Goal: Task Accomplishment & Management: Use online tool/utility

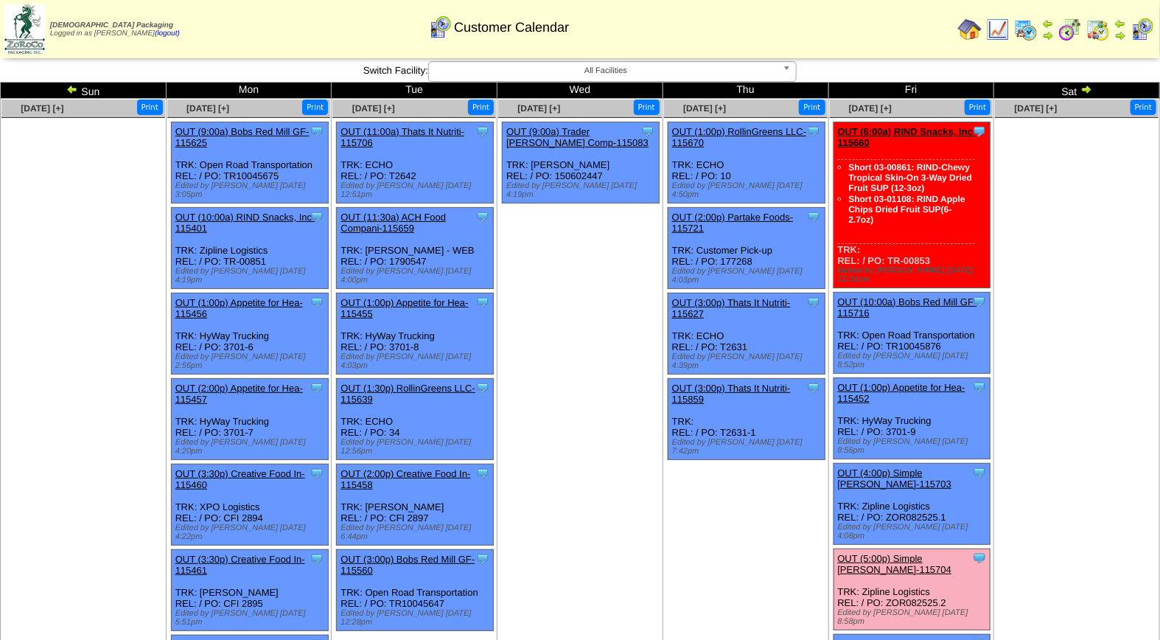
click at [914, 553] on link "OUT (5:00p) Simple Mills-115704" at bounding box center [895, 564] width 114 height 22
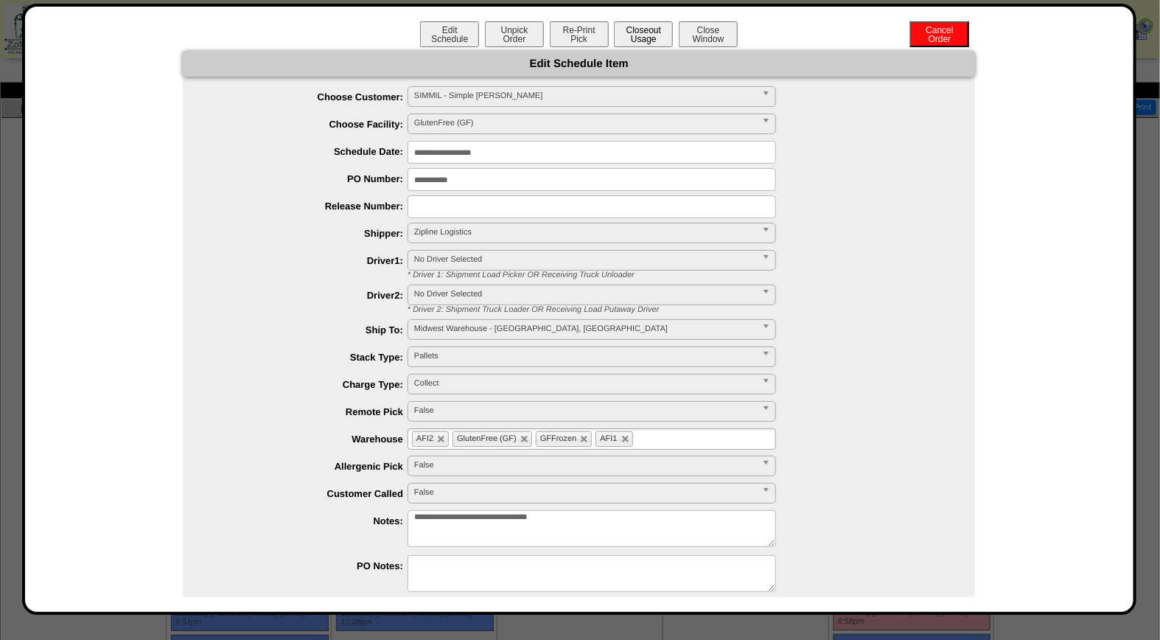
click at [626, 22] on button "Closeout Usage" at bounding box center [643, 34] width 59 height 26
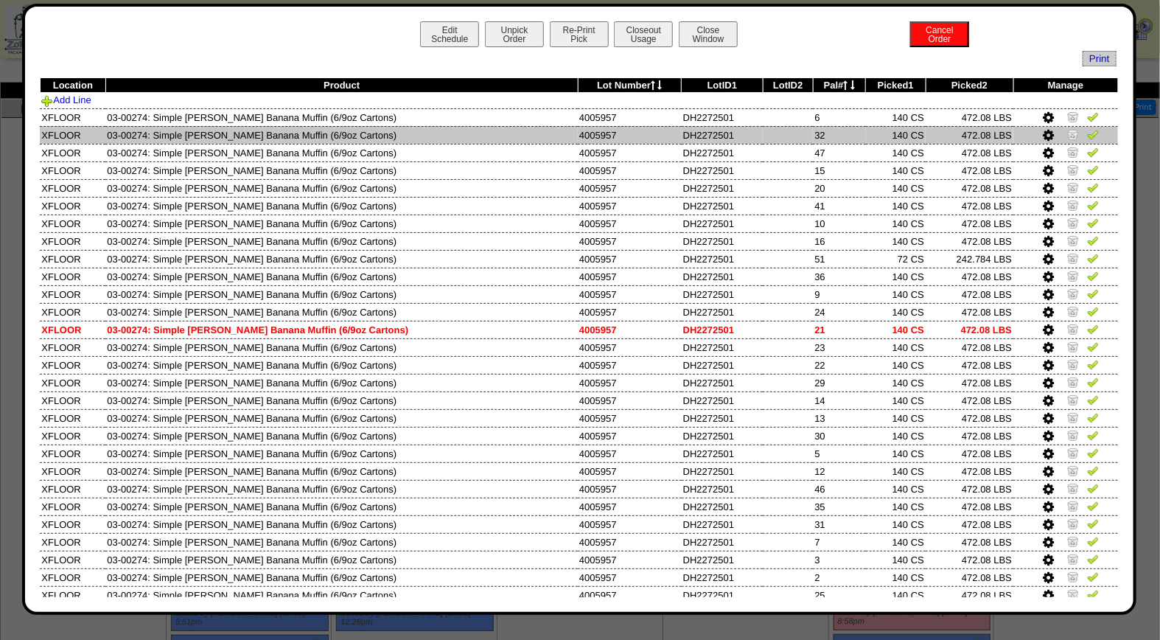
drag, startPoint x: 1076, startPoint y: 115, endPoint x: 1082, endPoint y: 126, distance: 12.5
click at [1087, 115] on img at bounding box center [1093, 117] width 12 height 12
click at [1087, 133] on img at bounding box center [1093, 134] width 12 height 12
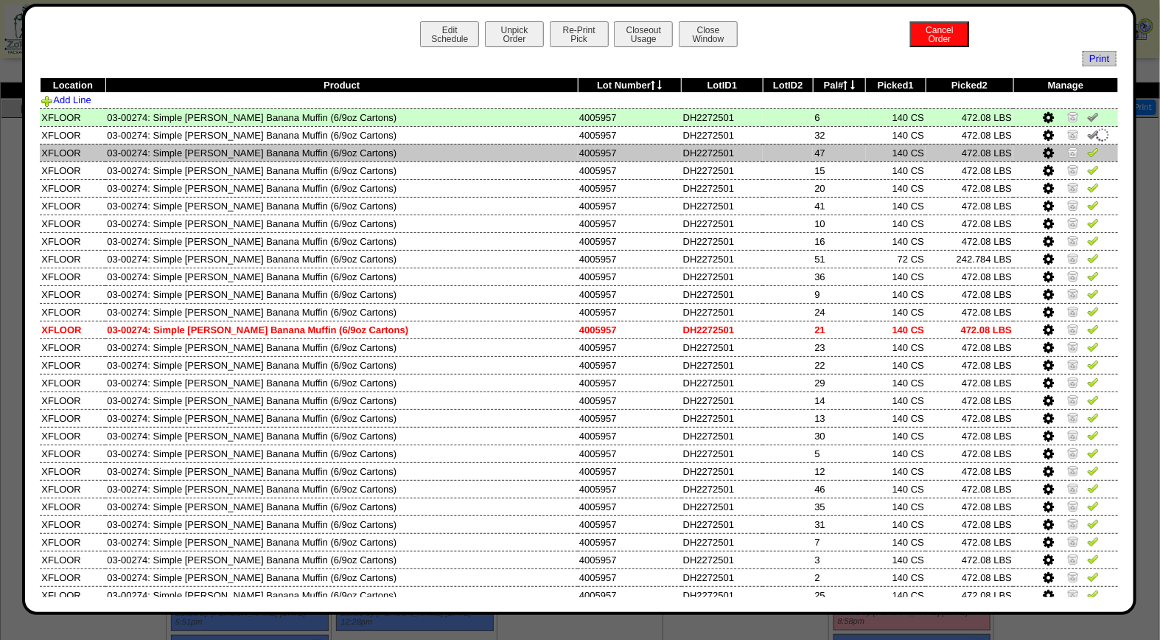
click at [1087, 149] on img at bounding box center [1093, 152] width 12 height 12
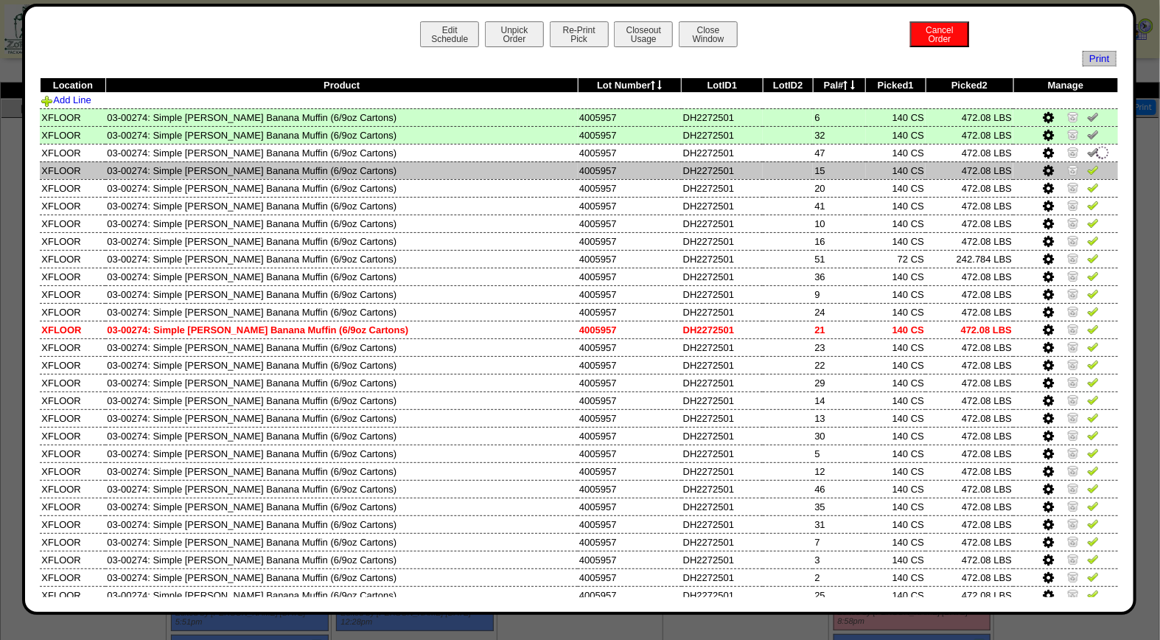
click at [1087, 166] on img at bounding box center [1093, 170] width 12 height 12
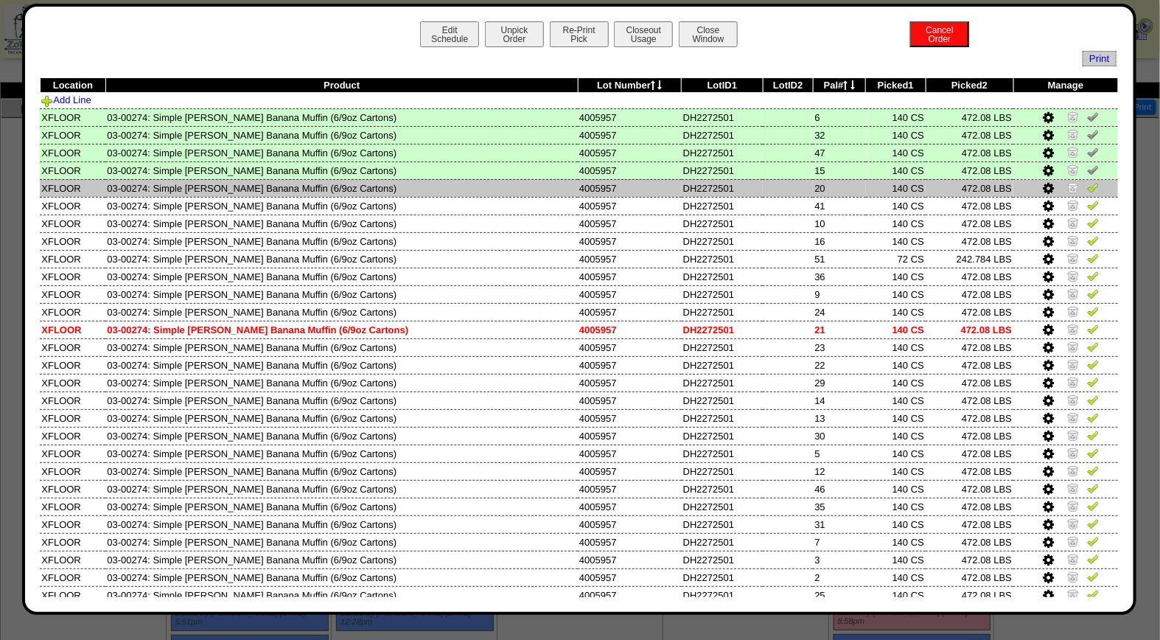
click at [1087, 186] on img at bounding box center [1093, 187] width 12 height 12
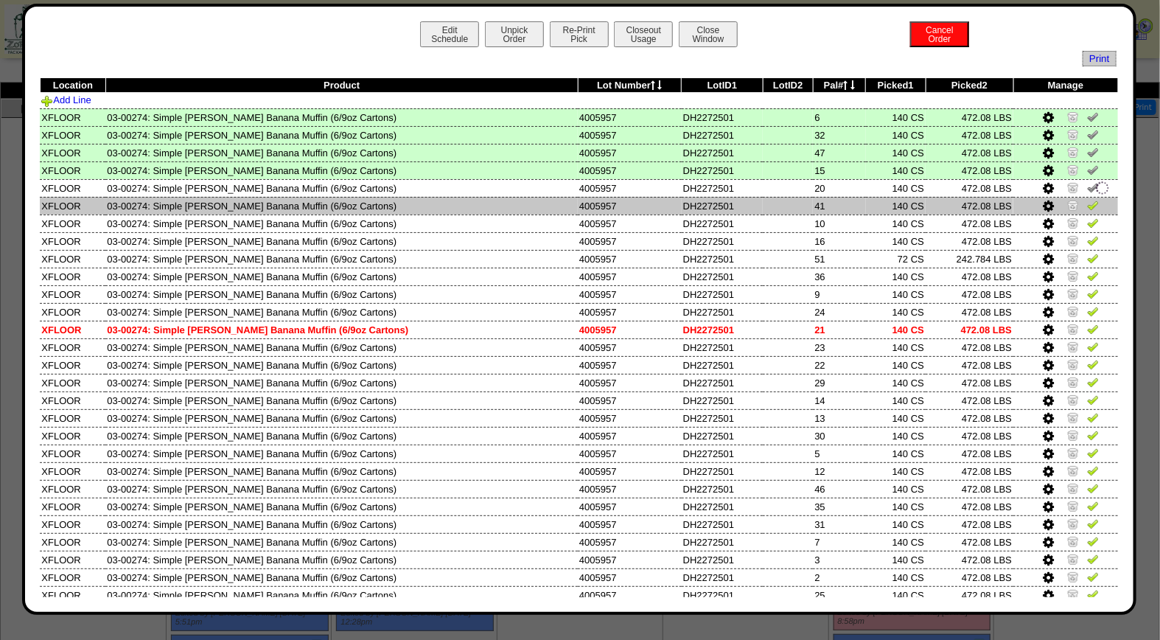
click at [1087, 209] on img at bounding box center [1093, 205] width 12 height 12
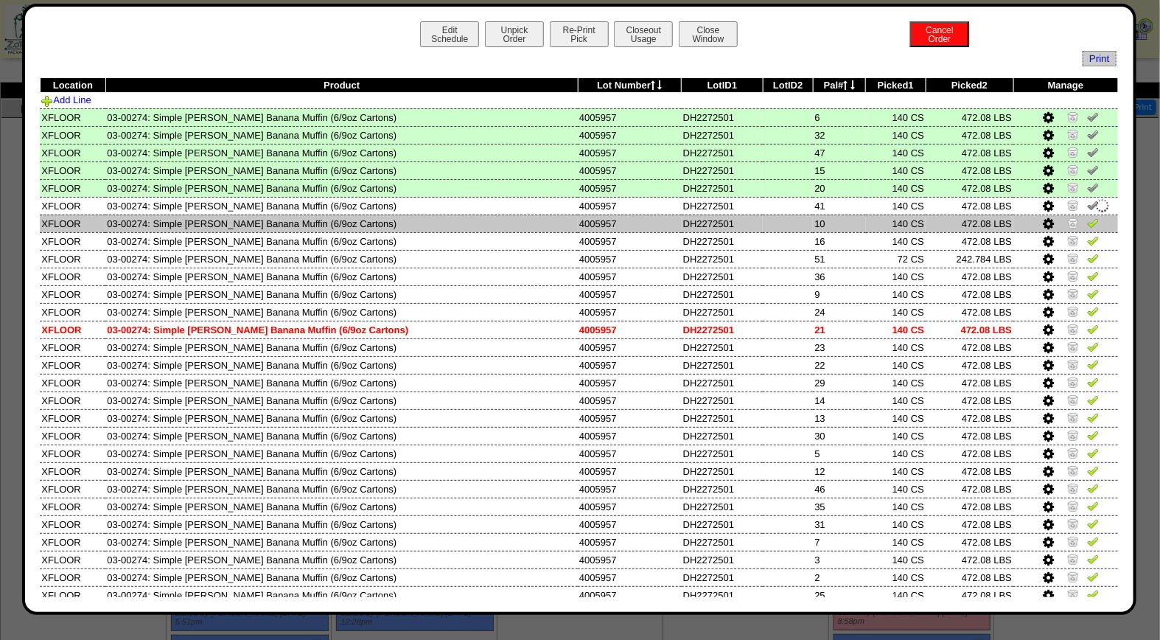
click at [1087, 221] on img at bounding box center [1093, 223] width 12 height 12
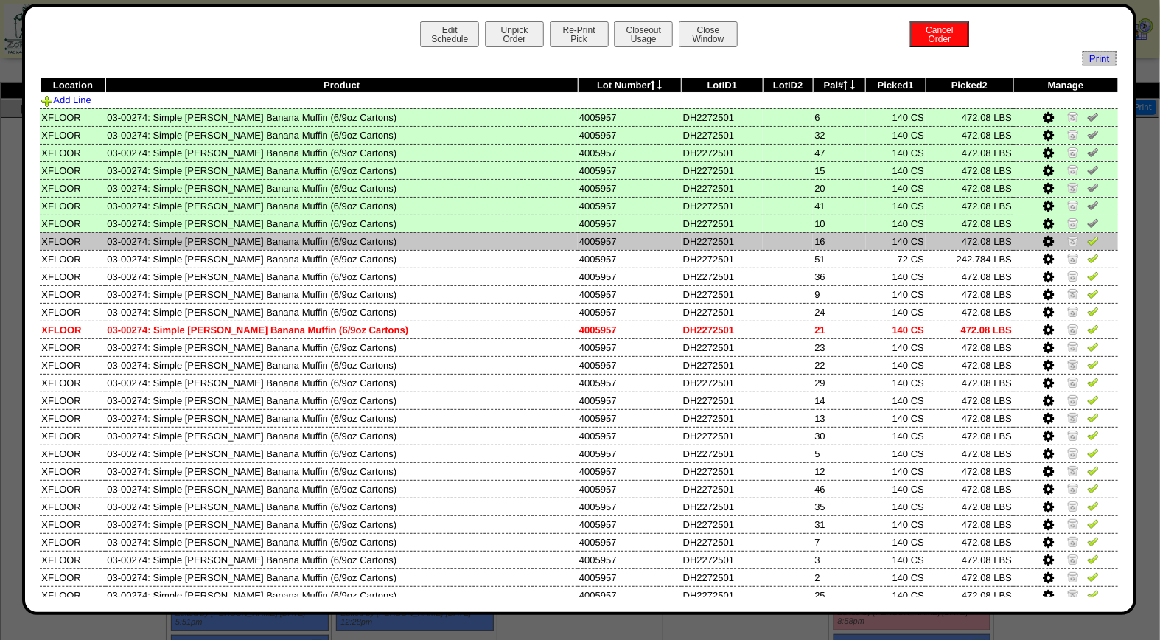
click at [1087, 239] on img at bounding box center [1093, 240] width 12 height 12
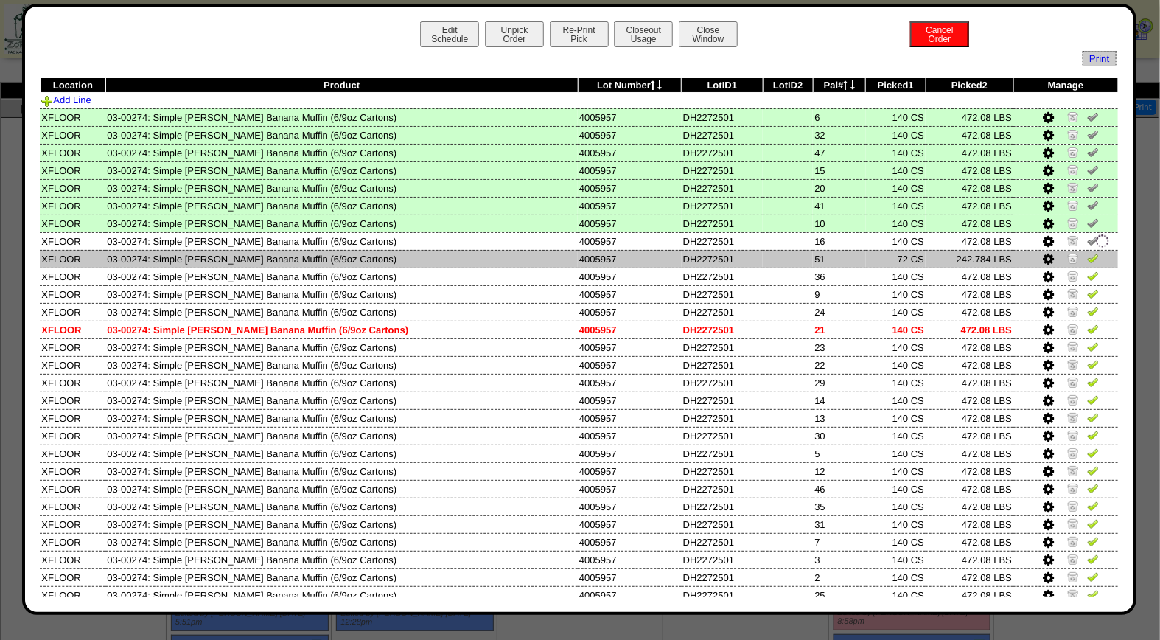
click at [1087, 259] on img at bounding box center [1093, 258] width 12 height 12
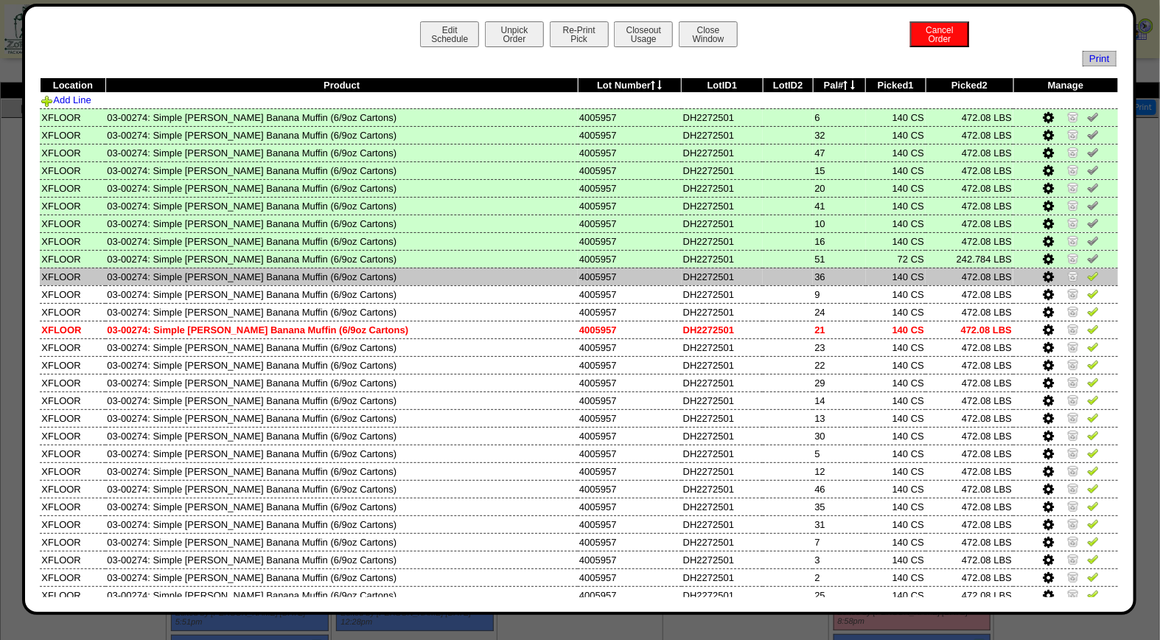
click at [1087, 271] on img at bounding box center [1093, 276] width 12 height 12
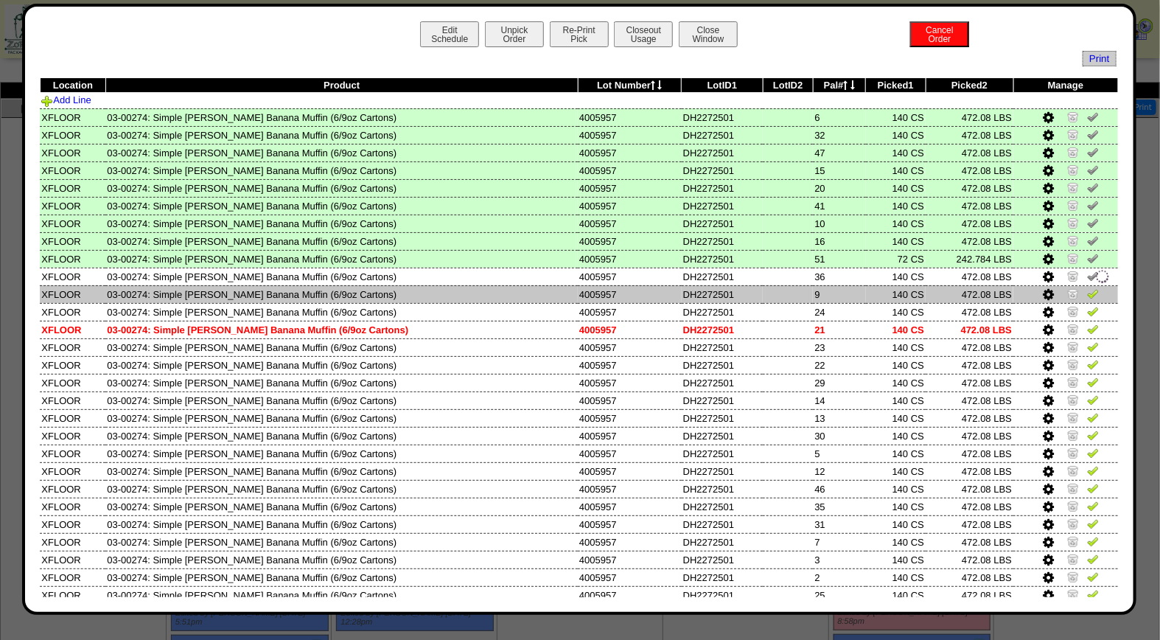
click at [1087, 290] on img at bounding box center [1093, 293] width 12 height 12
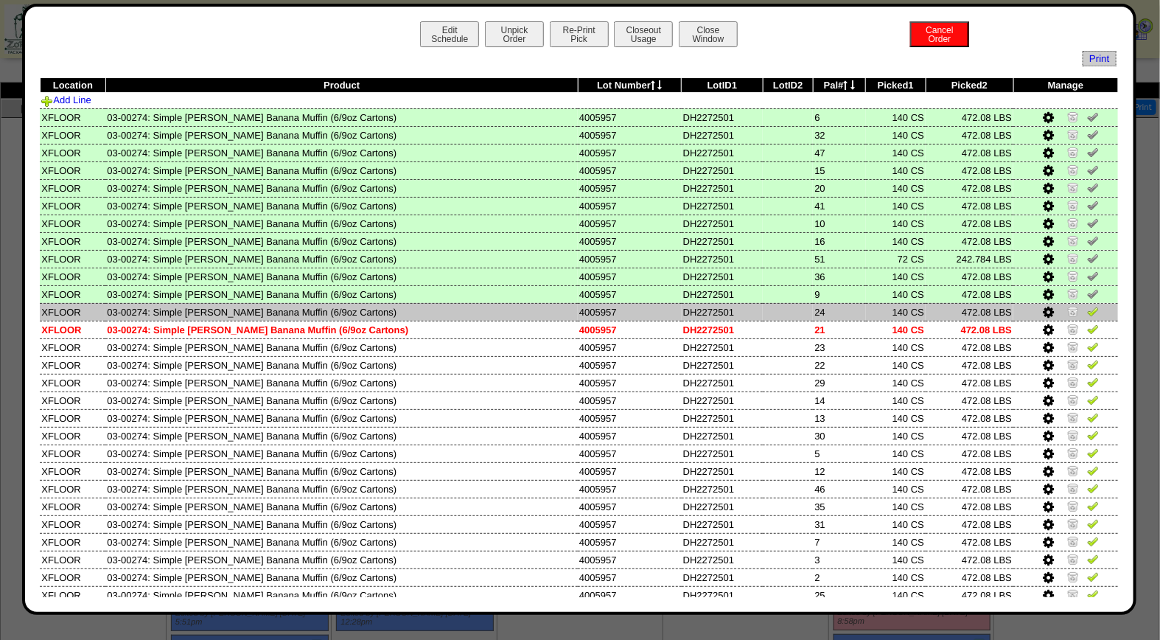
click at [1087, 305] on img at bounding box center [1093, 311] width 12 height 12
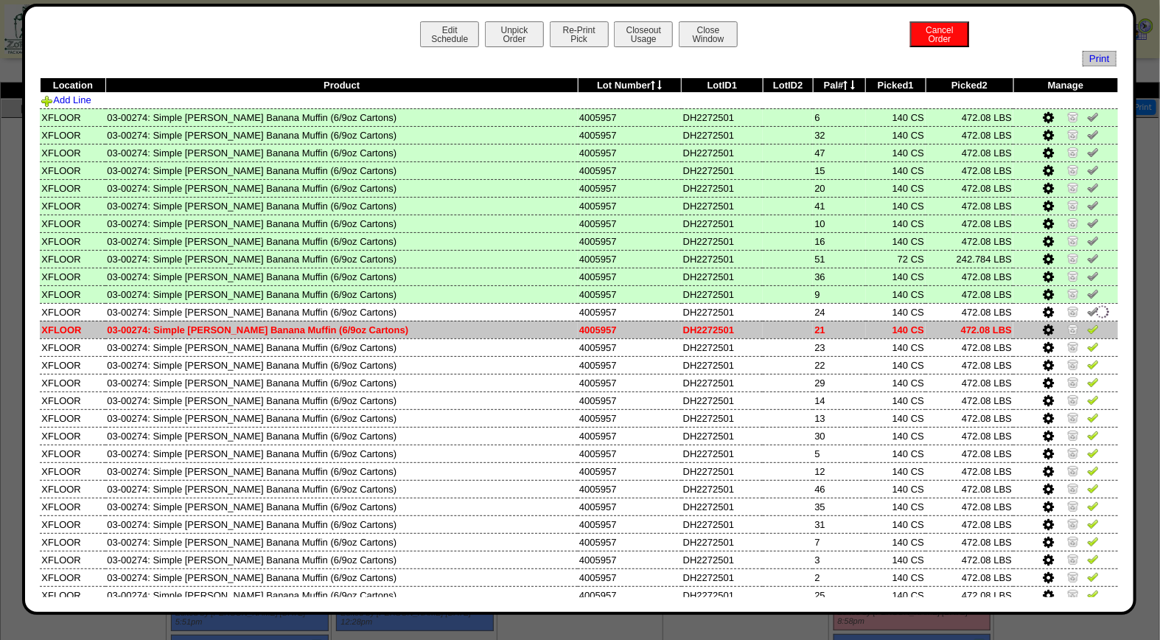
click at [1087, 323] on img at bounding box center [1093, 329] width 12 height 12
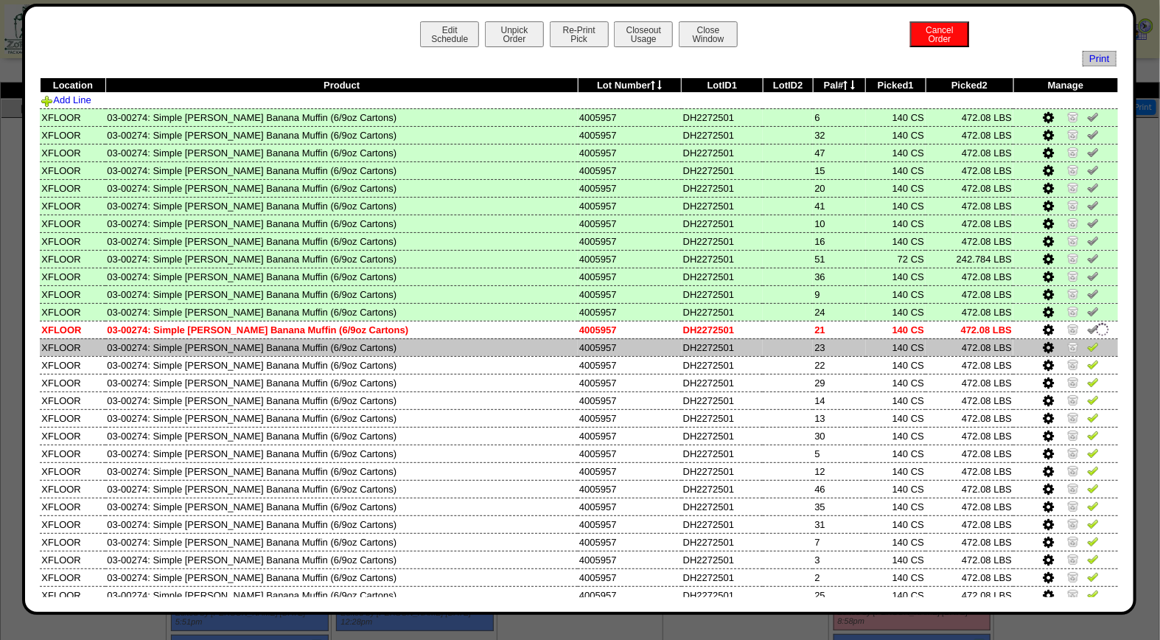
click at [1087, 340] on img at bounding box center [1093, 346] width 12 height 12
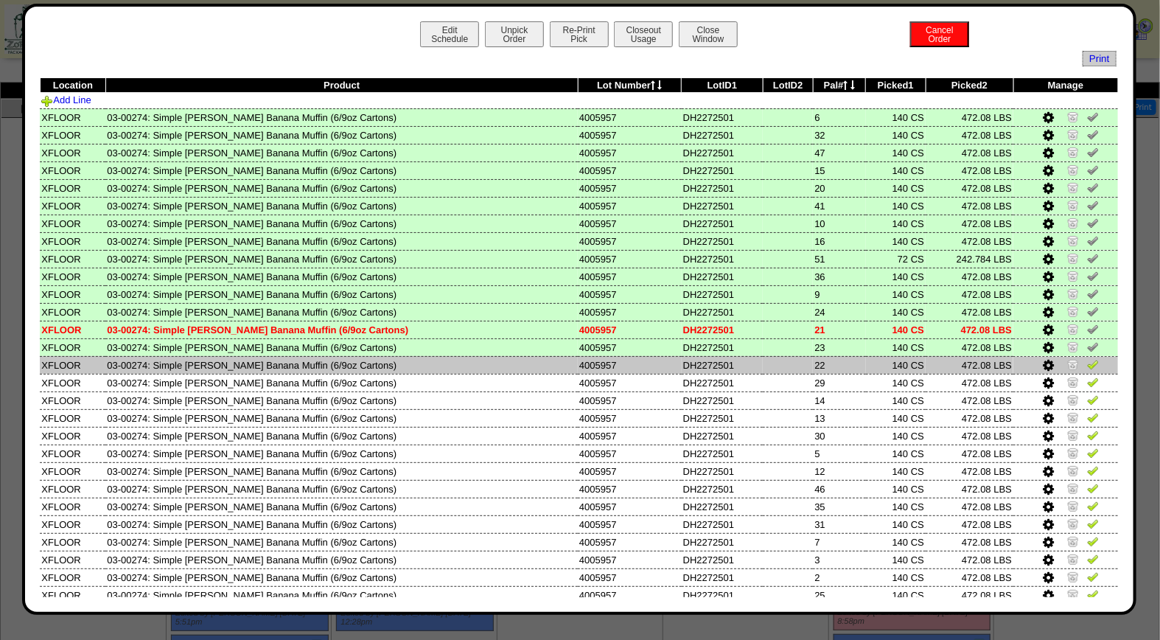
click at [1087, 358] on img at bounding box center [1093, 364] width 12 height 12
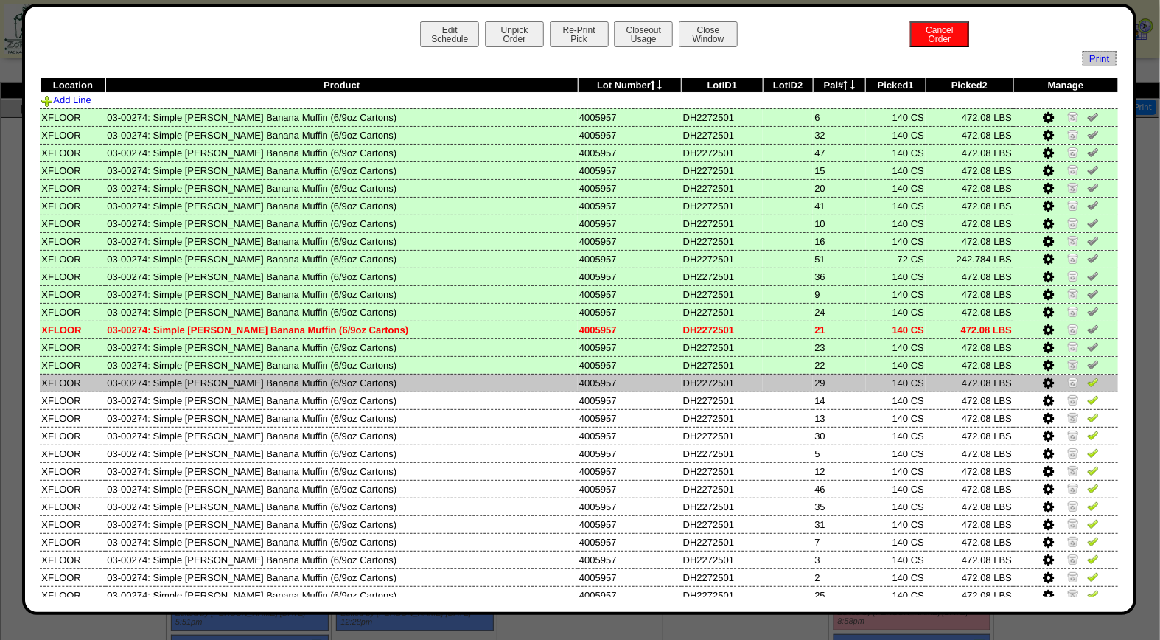
click at [1087, 379] on img at bounding box center [1093, 382] width 12 height 12
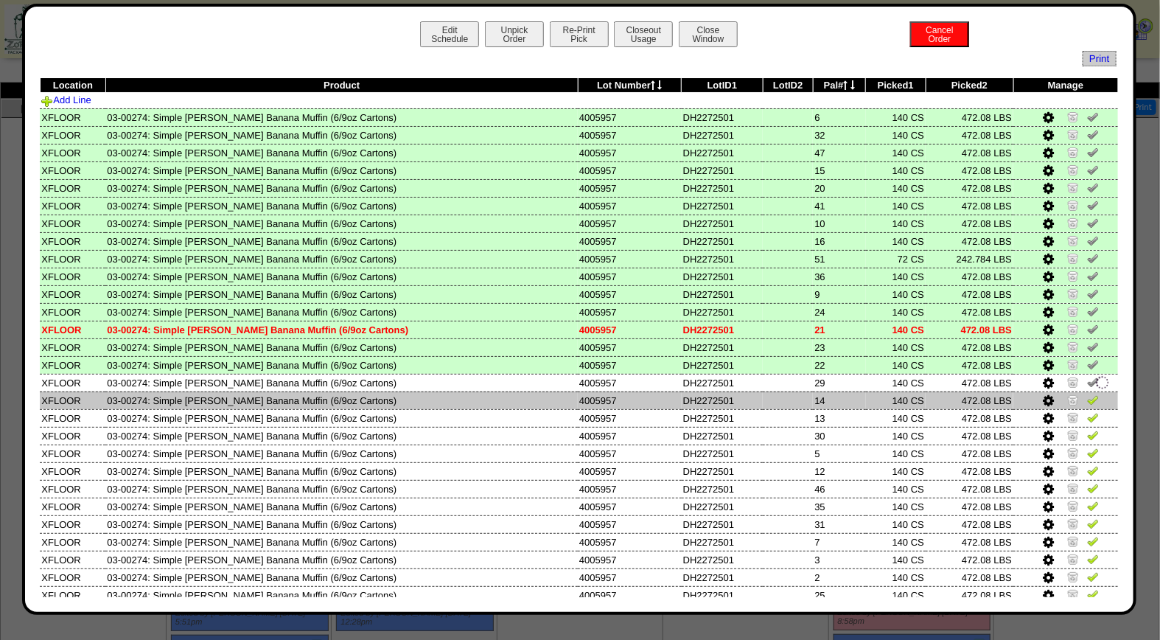
click at [1087, 396] on img at bounding box center [1093, 399] width 12 height 12
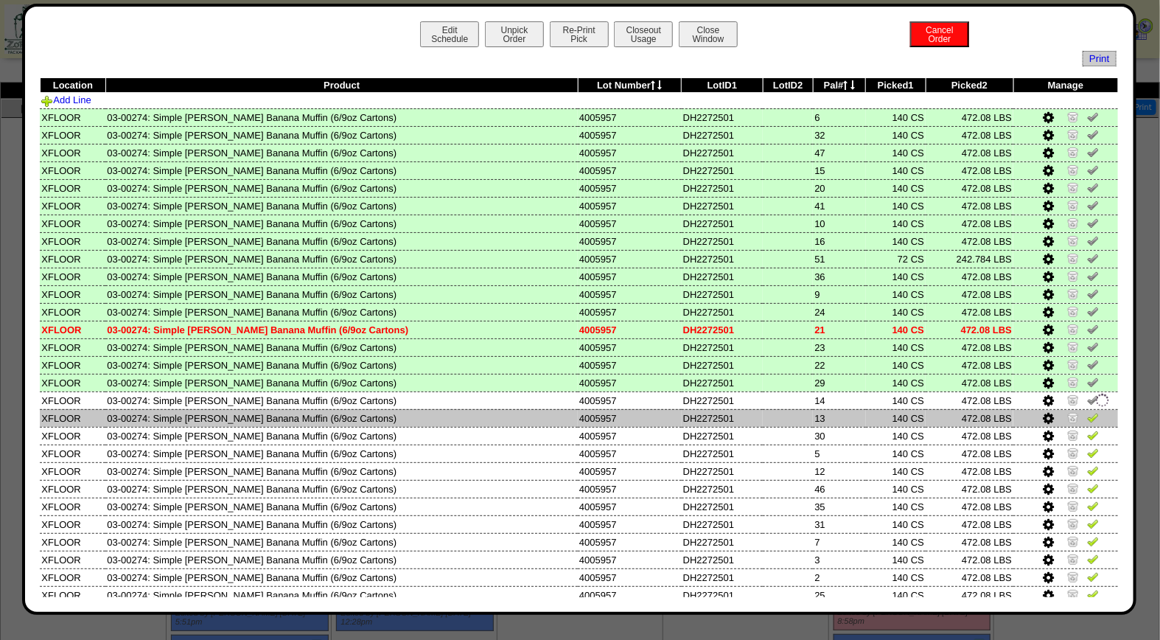
click at [1087, 415] on img at bounding box center [1093, 417] width 12 height 12
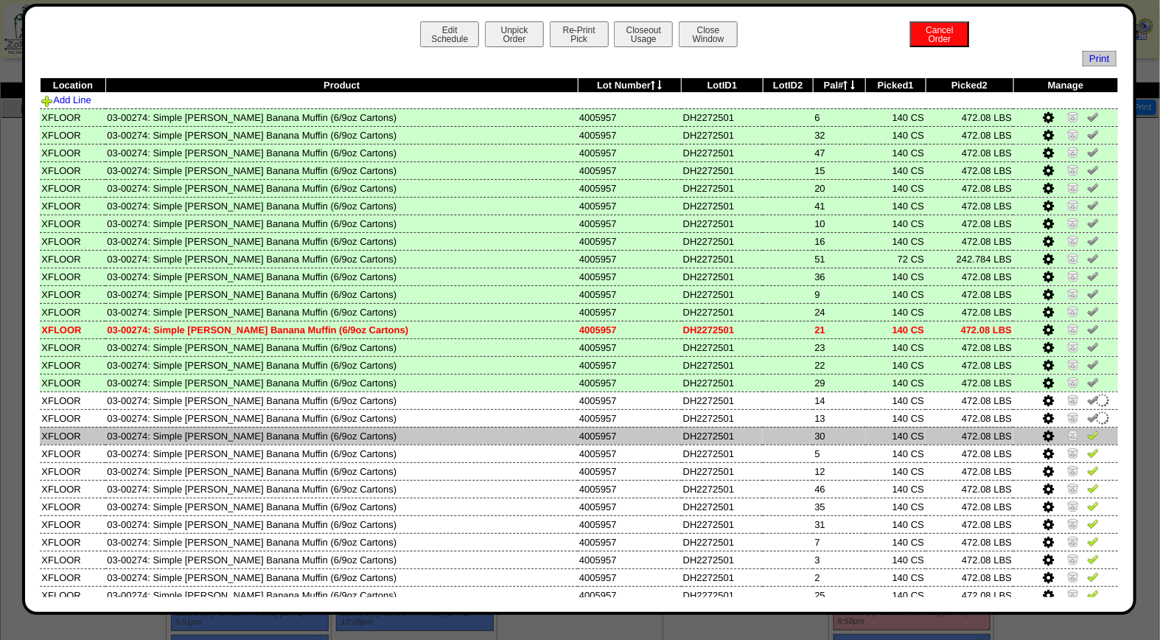
click at [1087, 432] on img at bounding box center [1093, 435] width 12 height 12
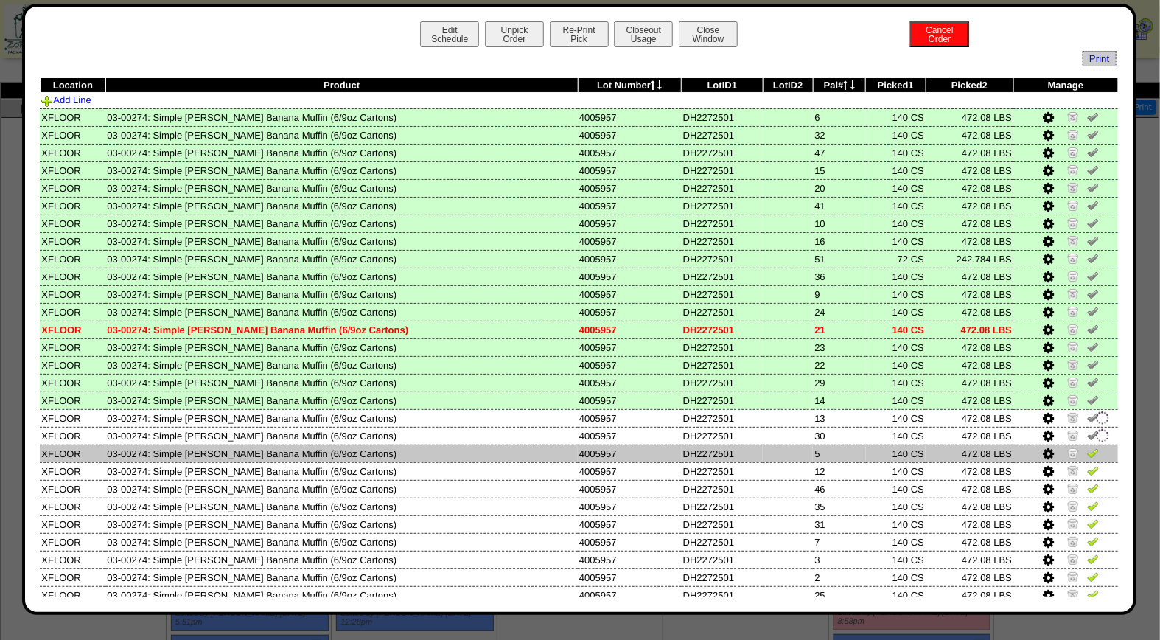
click at [1087, 451] on img at bounding box center [1093, 453] width 12 height 12
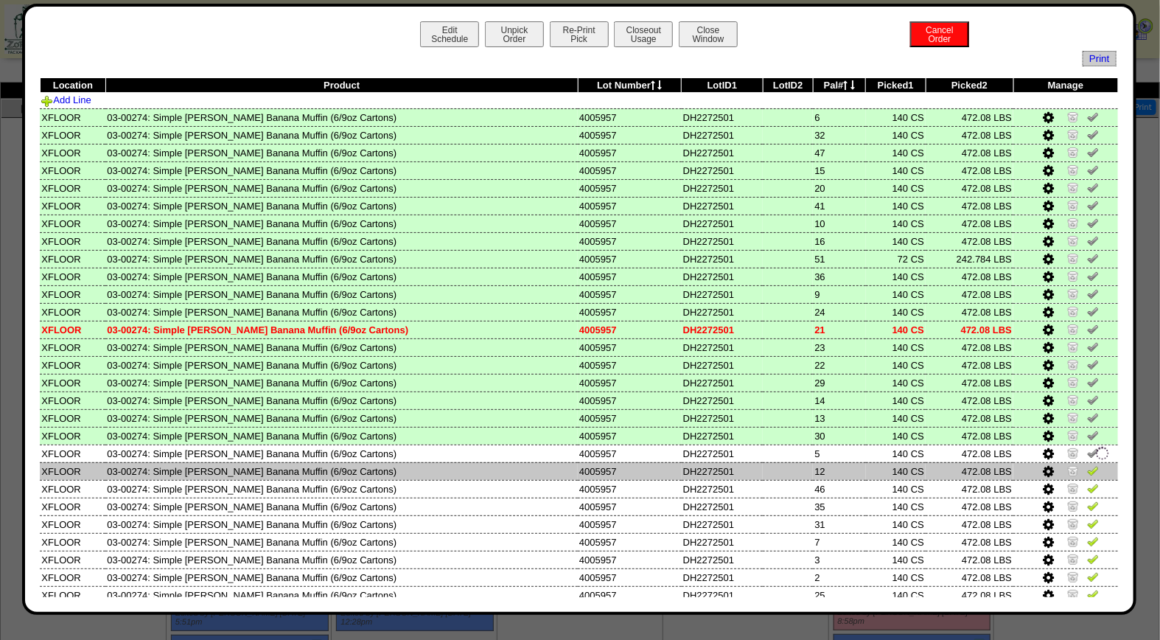
click at [1087, 468] on img at bounding box center [1093, 470] width 12 height 12
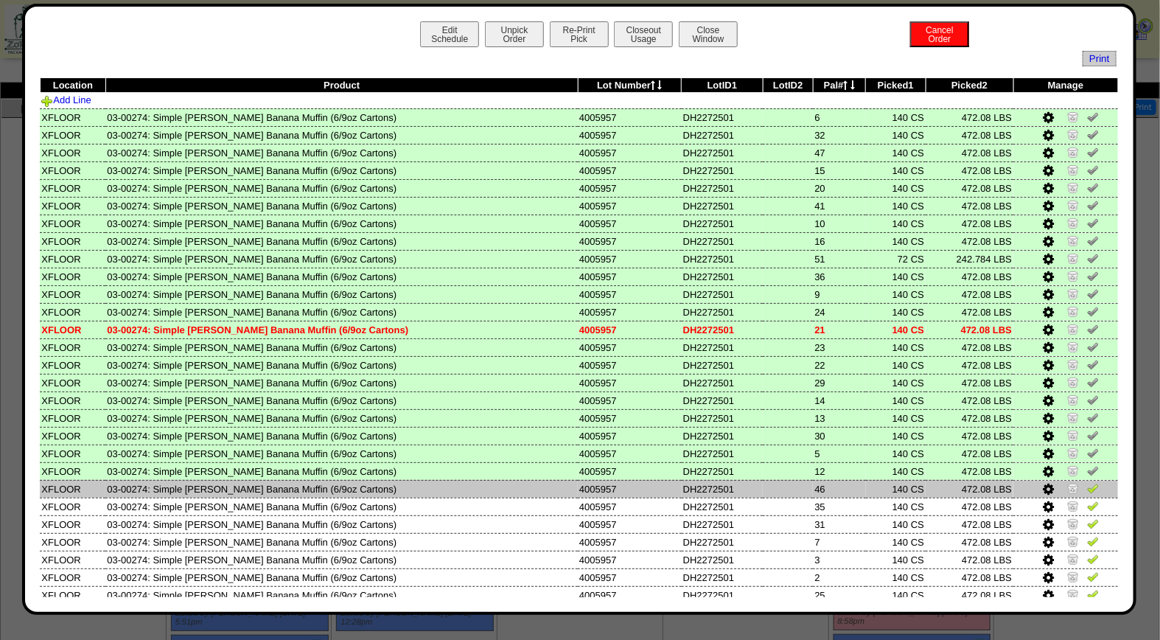
click at [1087, 482] on img at bounding box center [1093, 488] width 12 height 12
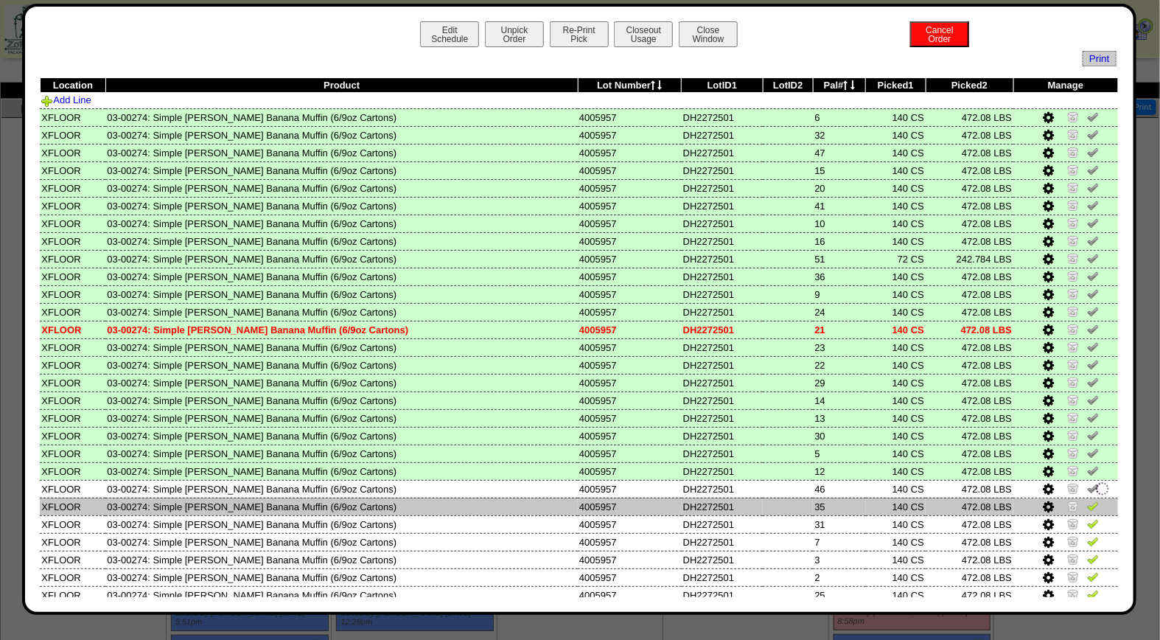
click at [1087, 500] on img at bounding box center [1093, 506] width 12 height 12
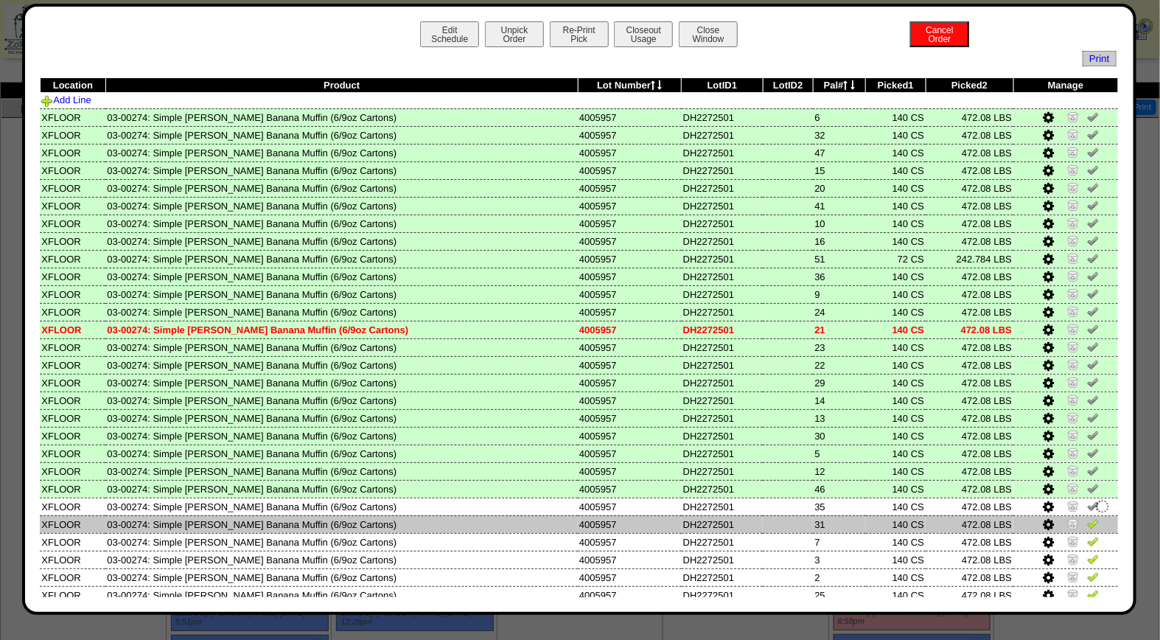
click at [1087, 517] on img at bounding box center [1093, 523] width 12 height 12
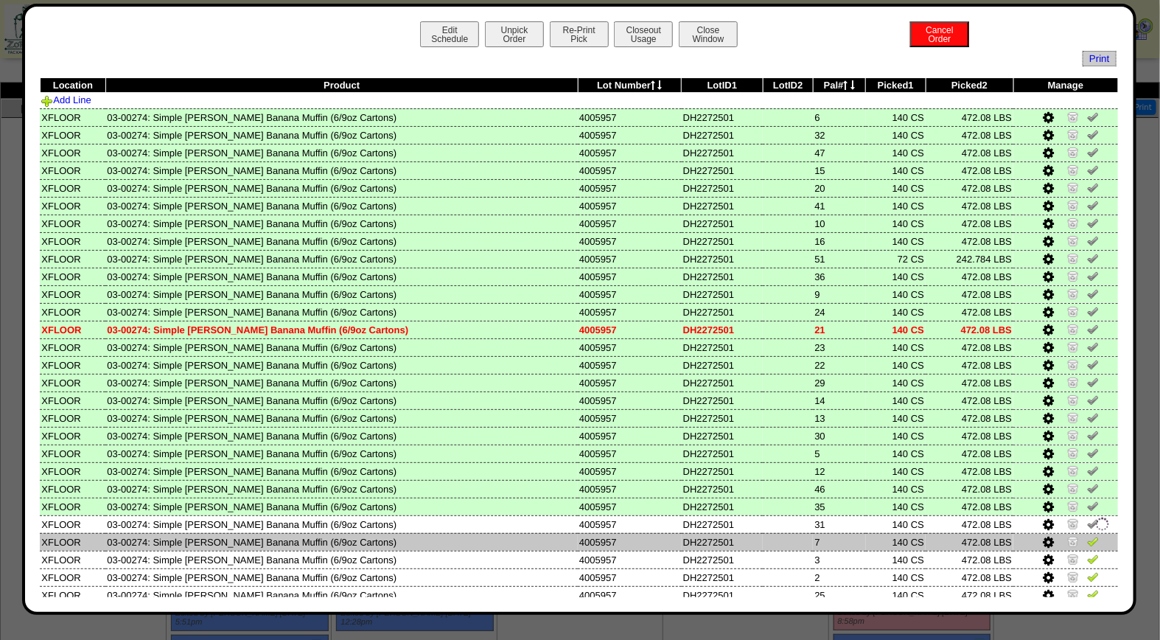
click at [1087, 535] on img at bounding box center [1093, 541] width 12 height 12
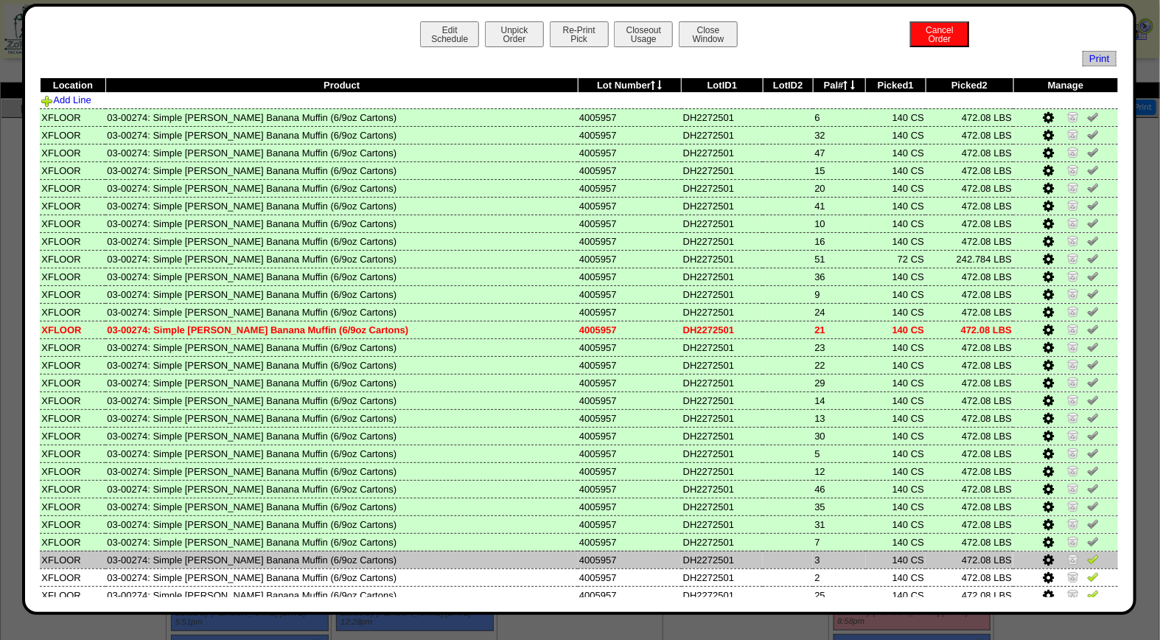
click at [1087, 553] on img at bounding box center [1093, 559] width 12 height 12
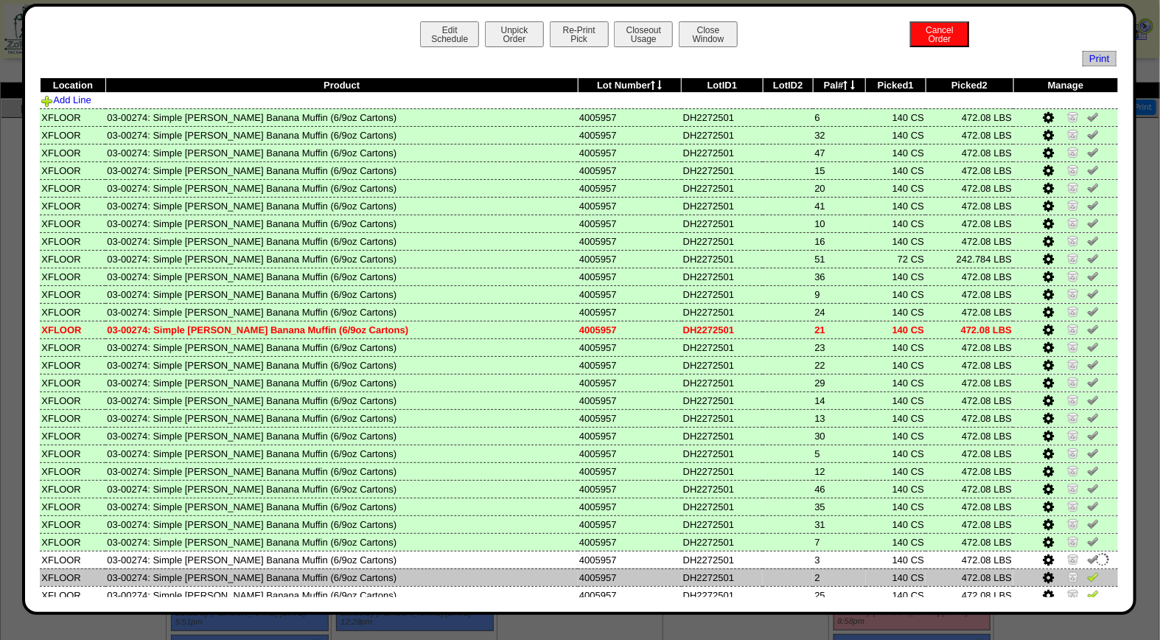
click at [1087, 570] on img at bounding box center [1093, 576] width 12 height 12
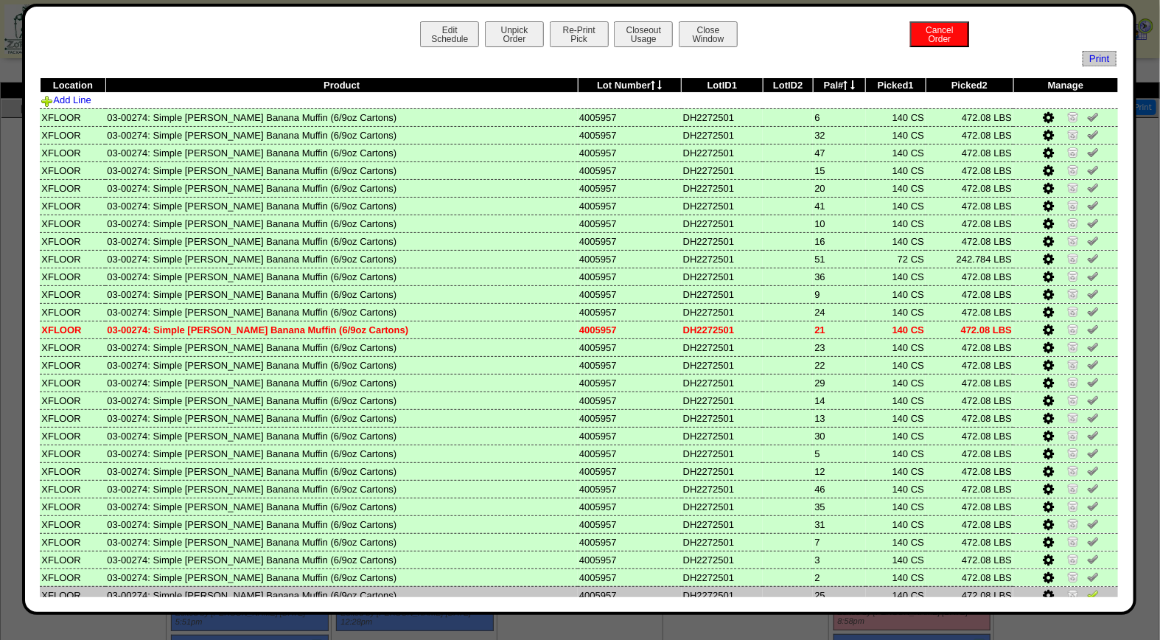
click at [1087, 588] on img at bounding box center [1093, 594] width 12 height 12
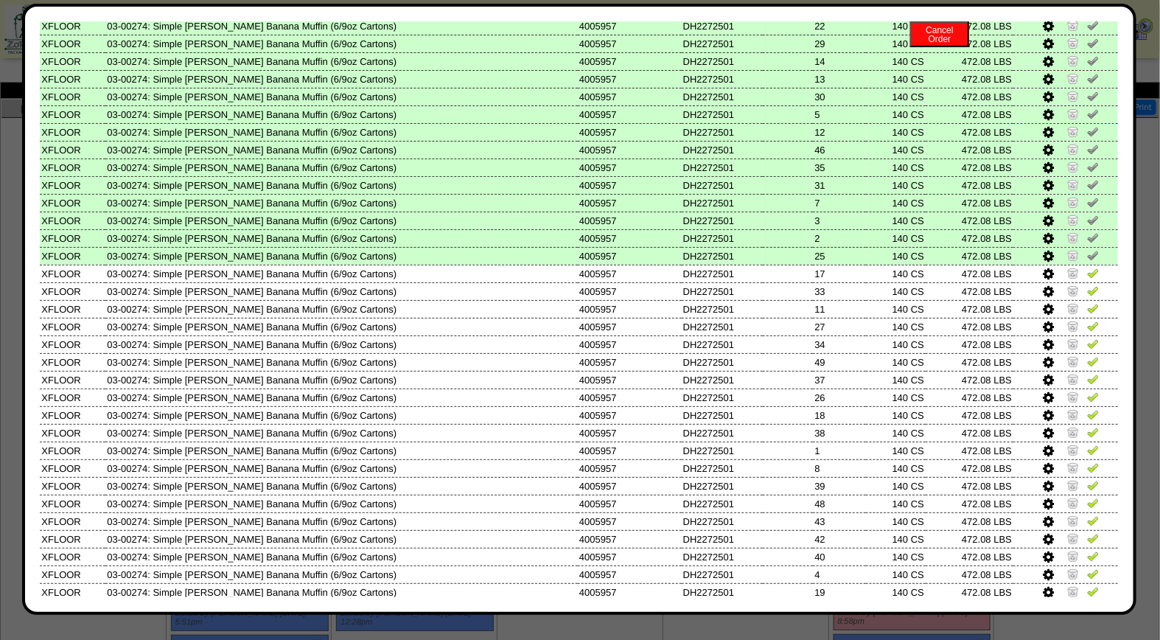
scroll to position [393, 0]
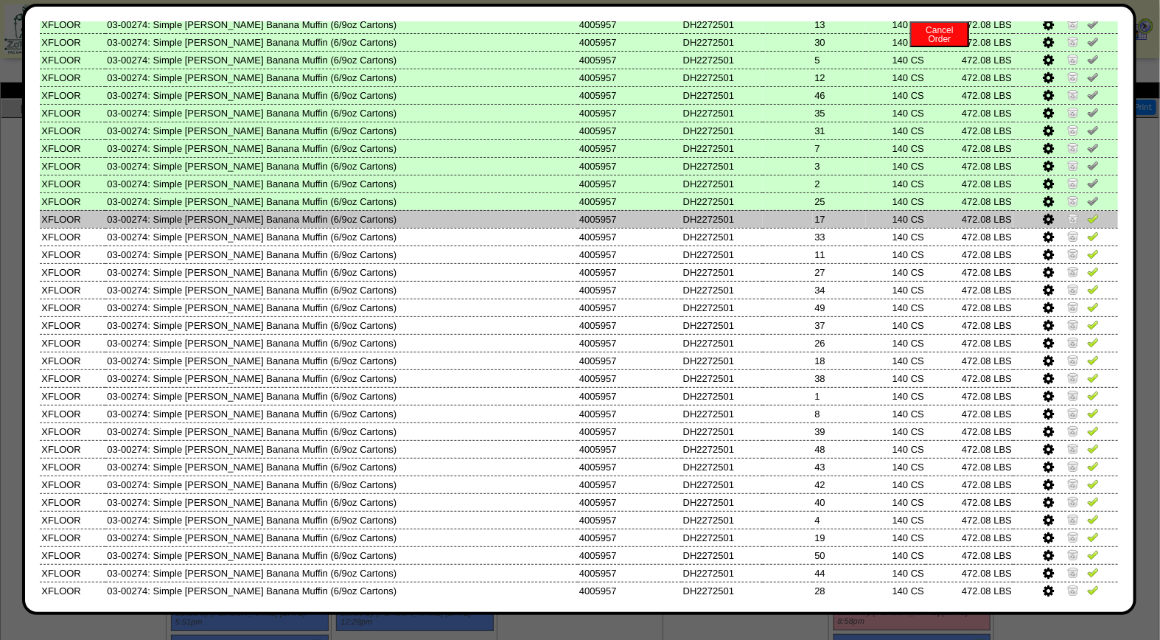
click at [1087, 212] on img at bounding box center [1093, 218] width 12 height 12
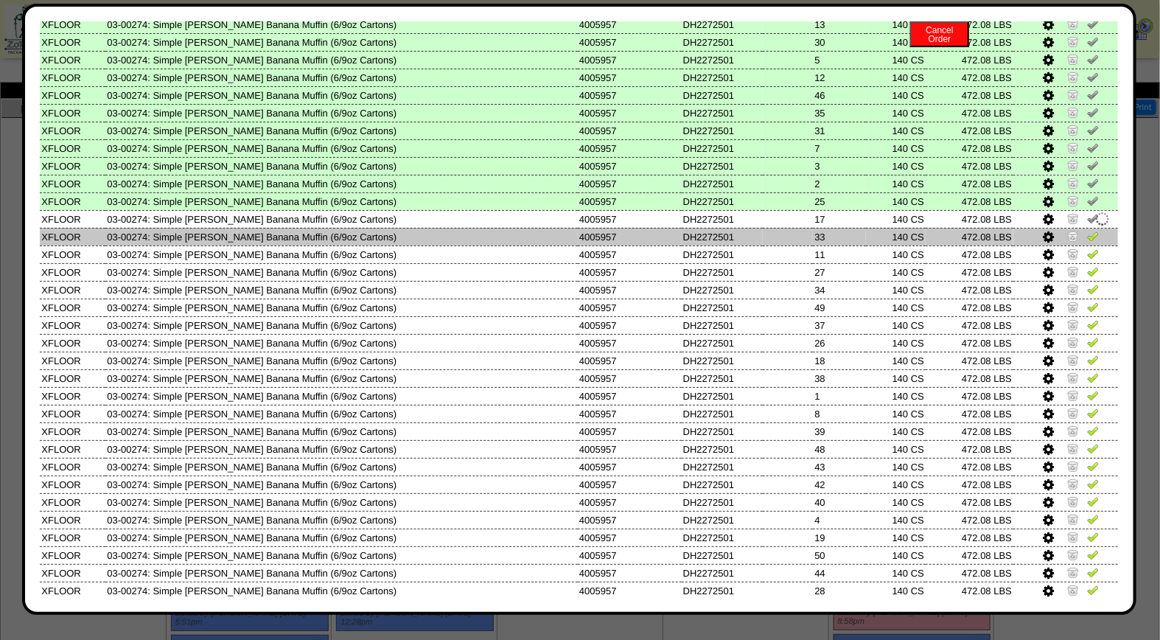
click at [1087, 230] on img at bounding box center [1093, 236] width 12 height 12
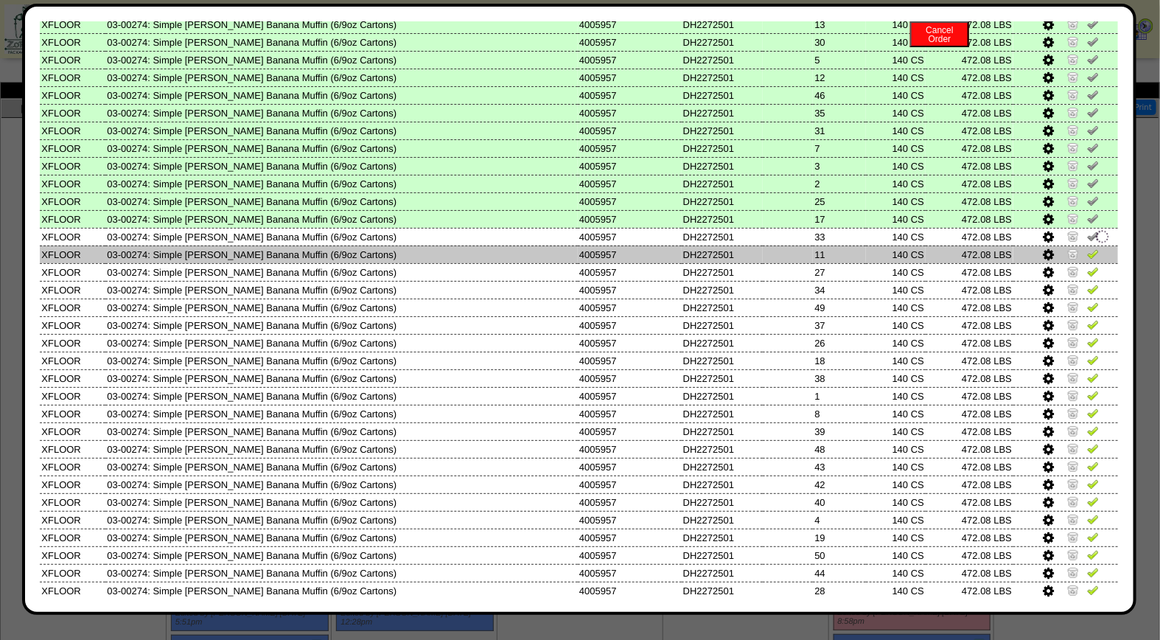
click at [1087, 248] on img at bounding box center [1093, 254] width 12 height 12
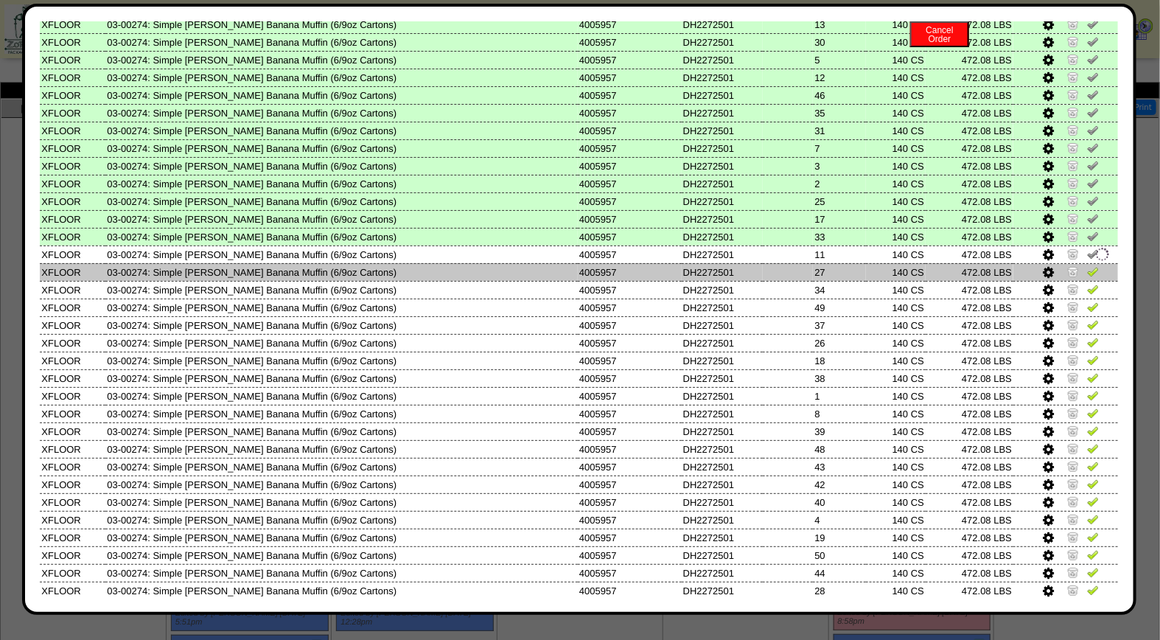
click at [1087, 265] on img at bounding box center [1093, 271] width 12 height 12
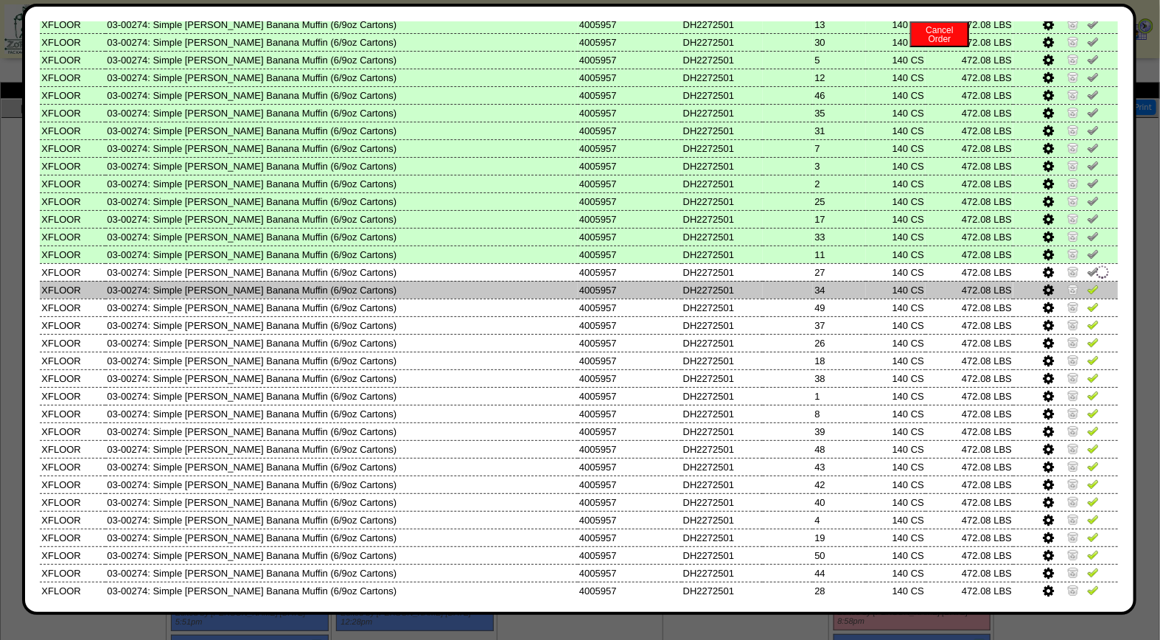
click at [1087, 283] on img at bounding box center [1093, 289] width 12 height 12
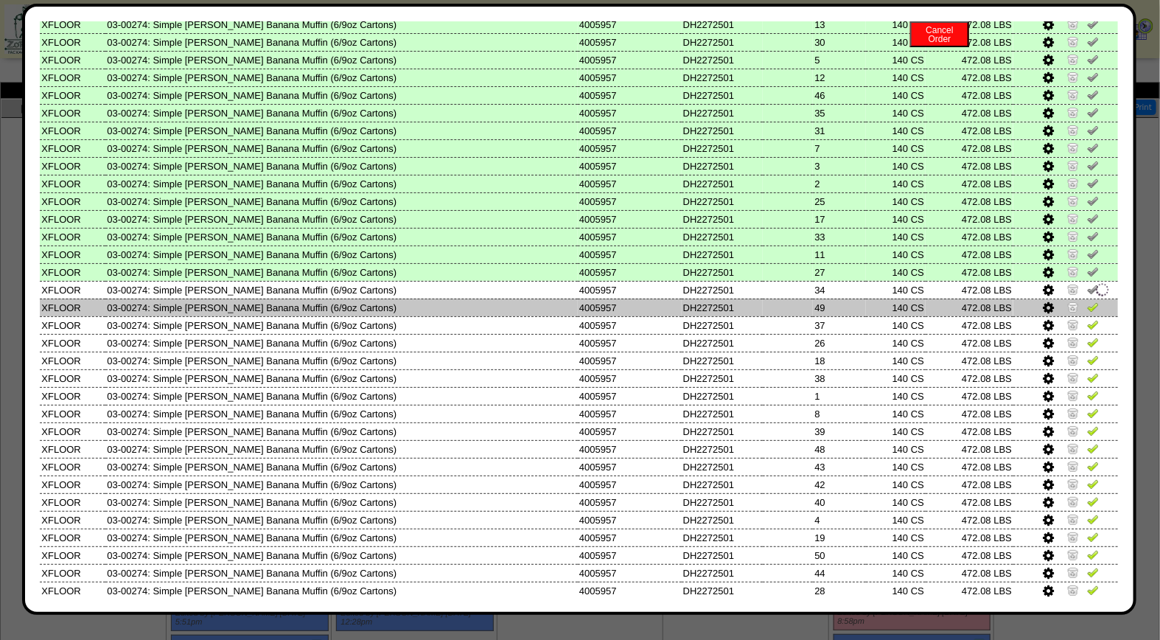
click at [1087, 301] on img at bounding box center [1093, 307] width 12 height 12
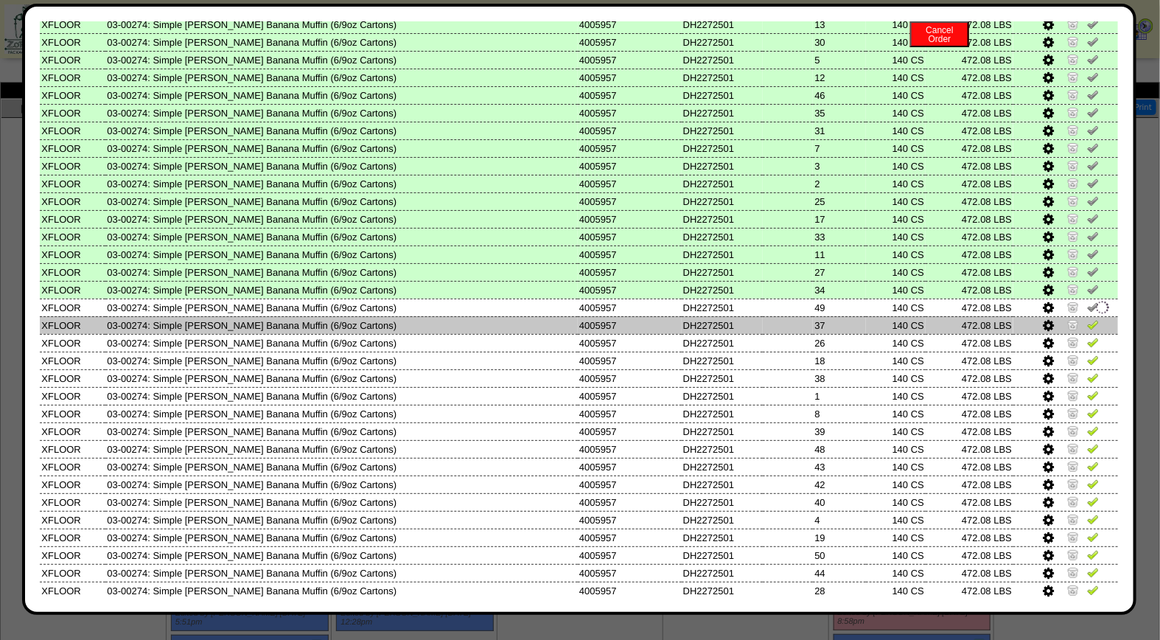
click at [1087, 318] on img at bounding box center [1093, 324] width 12 height 12
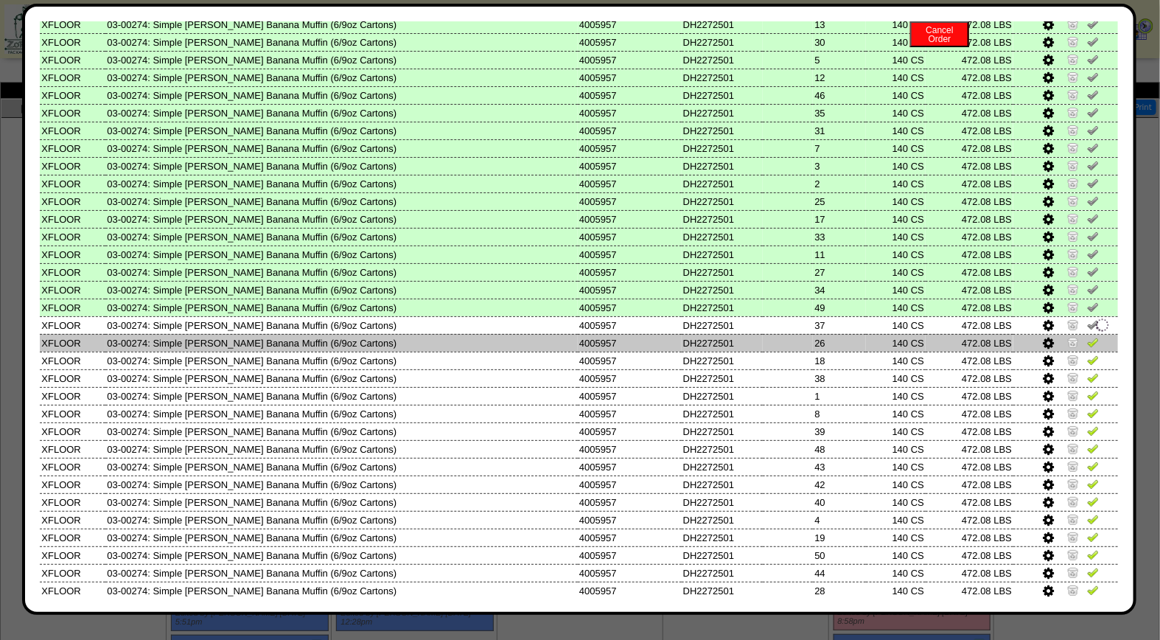
click at [1087, 336] on img at bounding box center [1093, 342] width 12 height 12
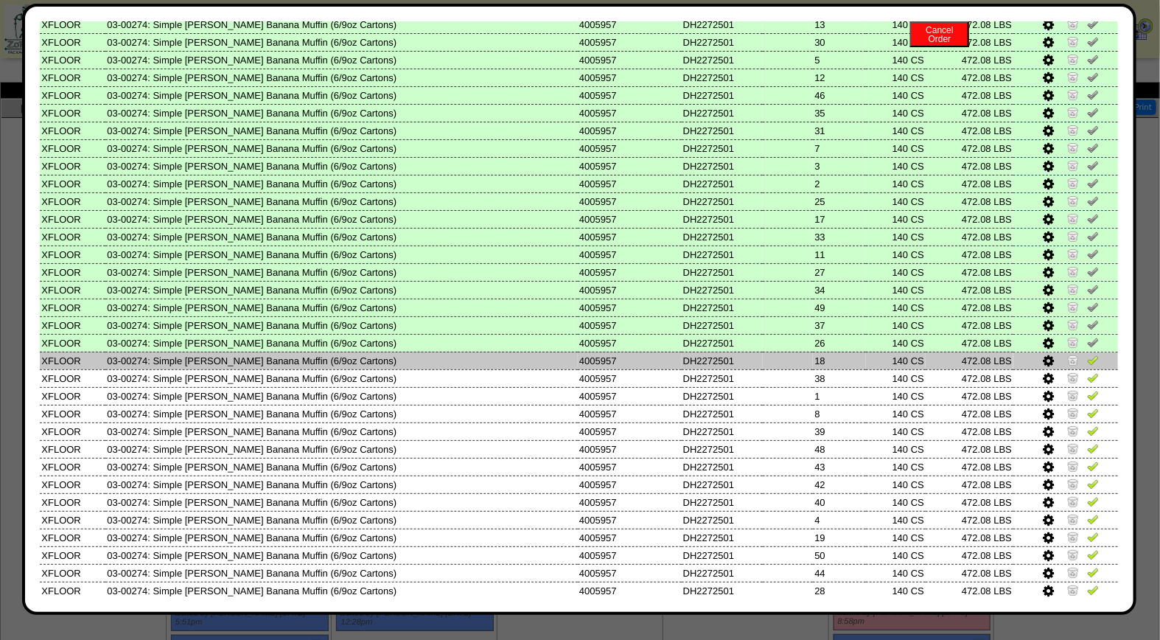
click at [1087, 354] on img at bounding box center [1093, 360] width 12 height 12
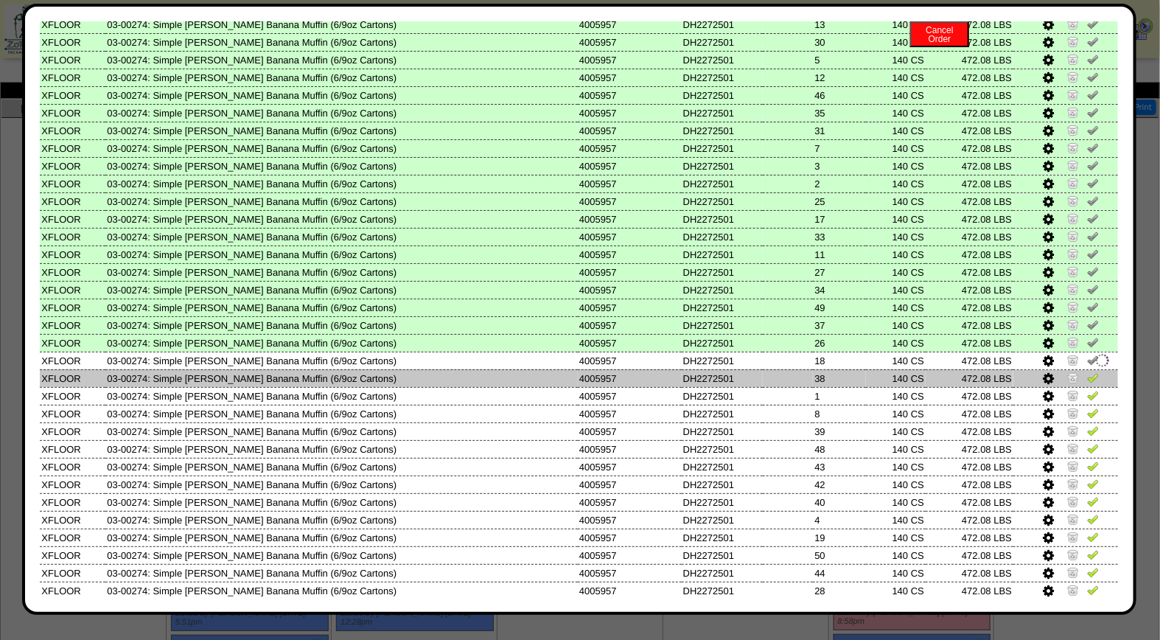
click at [1087, 371] on img at bounding box center [1093, 377] width 12 height 12
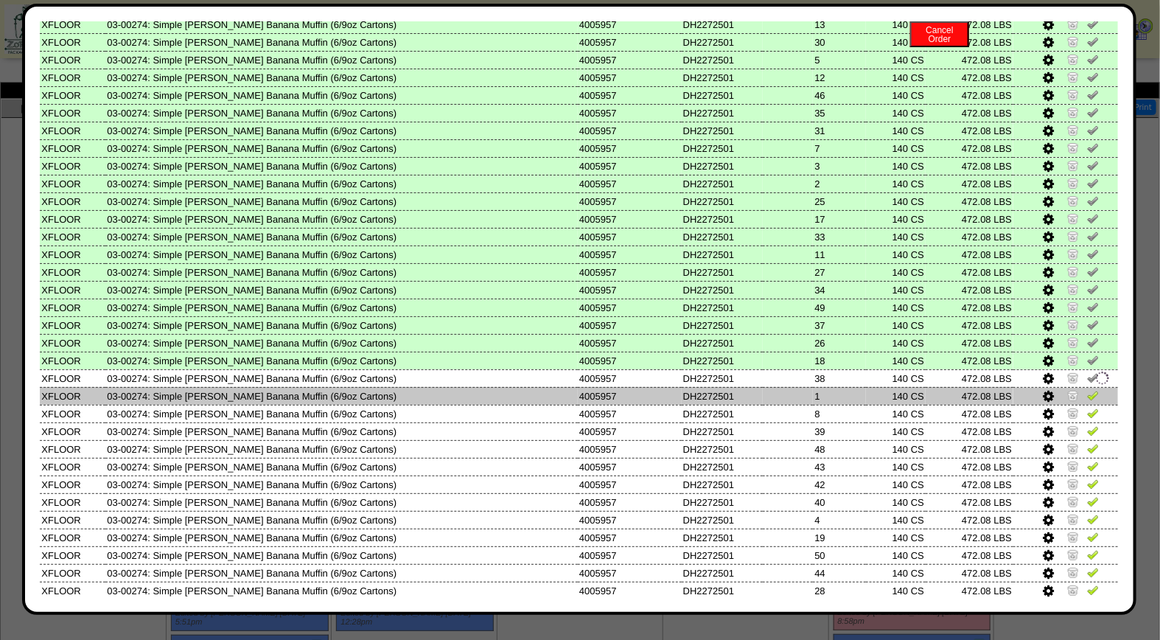
click at [1087, 389] on img at bounding box center [1093, 395] width 12 height 12
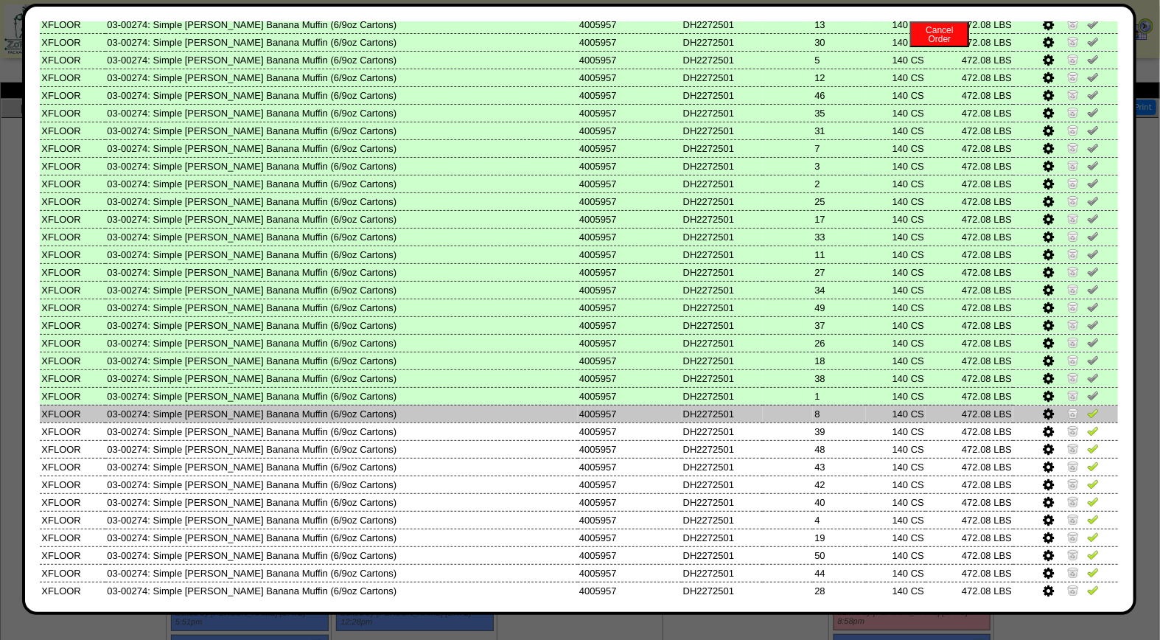
click at [1087, 407] on img at bounding box center [1093, 413] width 12 height 12
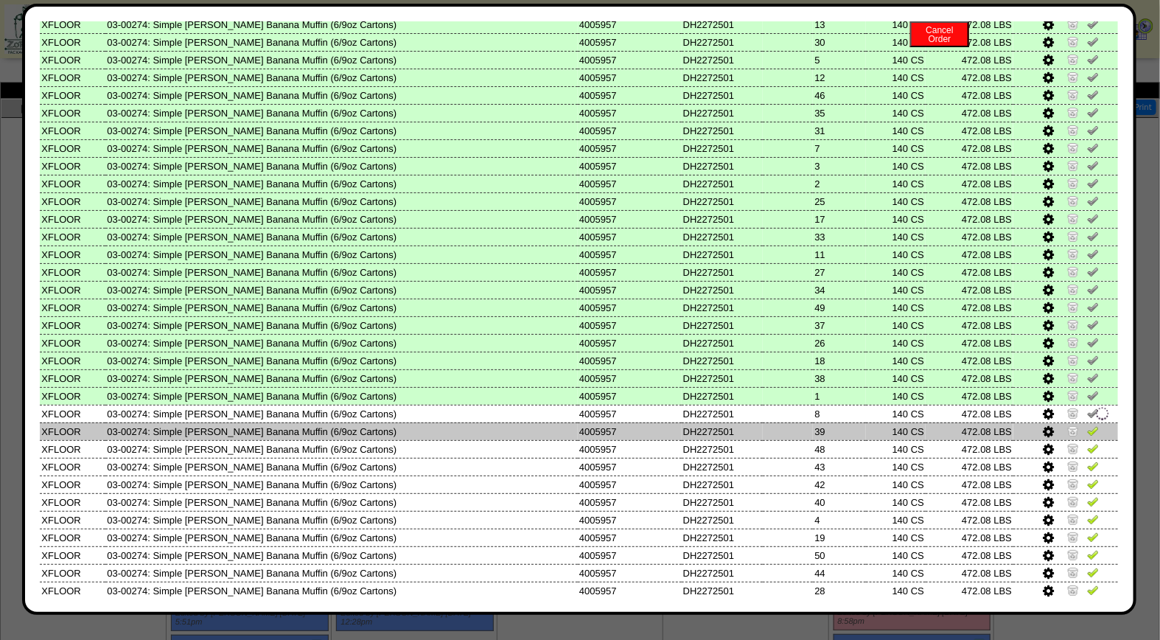
click at [1087, 424] on img at bounding box center [1093, 430] width 12 height 12
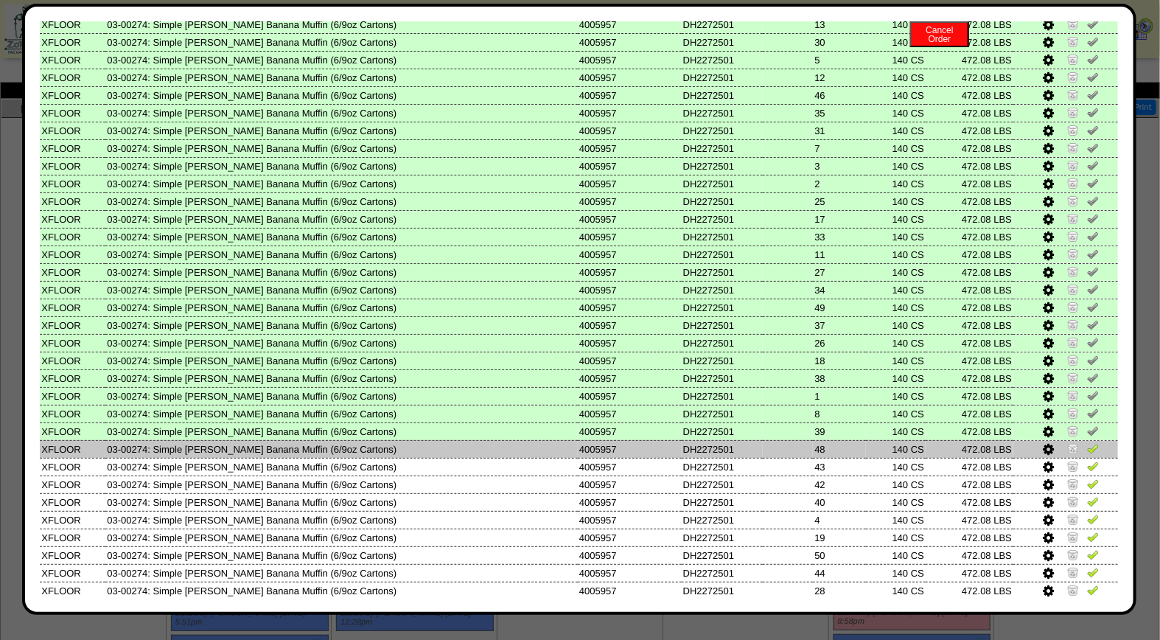
click at [1087, 442] on img at bounding box center [1093, 448] width 12 height 12
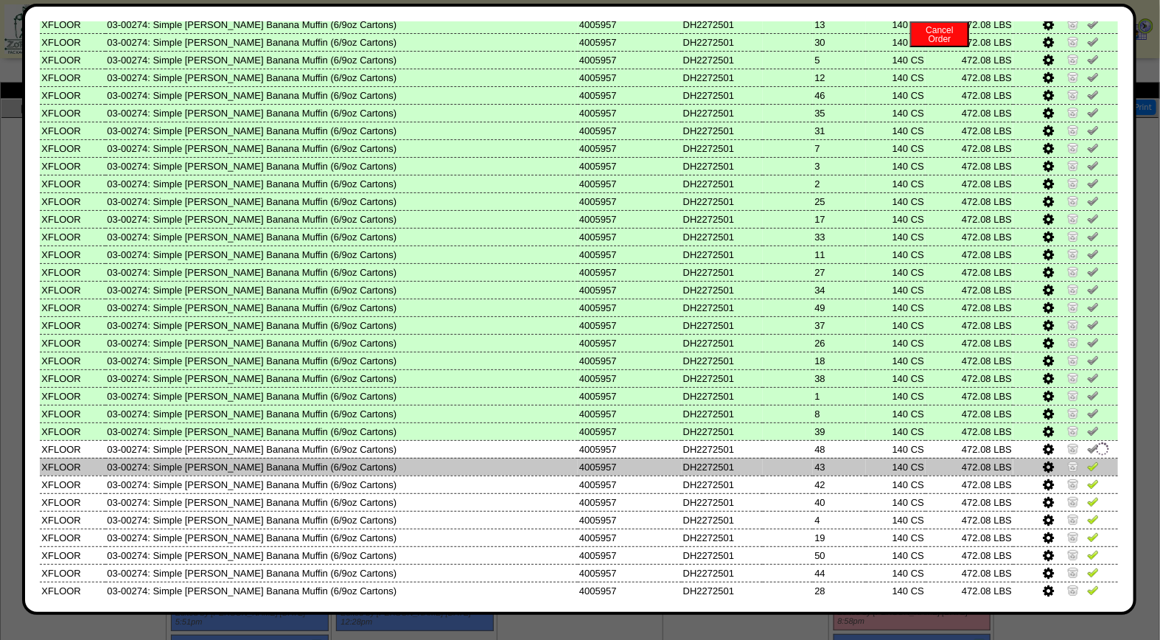
click at [1087, 460] on img at bounding box center [1093, 466] width 12 height 12
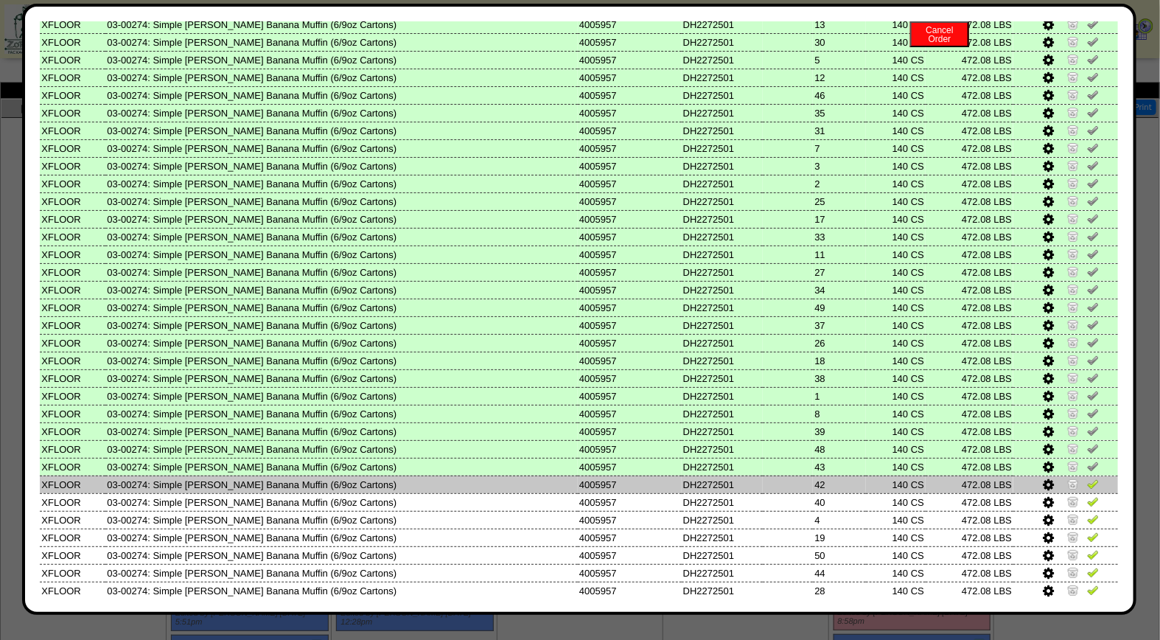
click at [1087, 477] on img at bounding box center [1093, 483] width 12 height 12
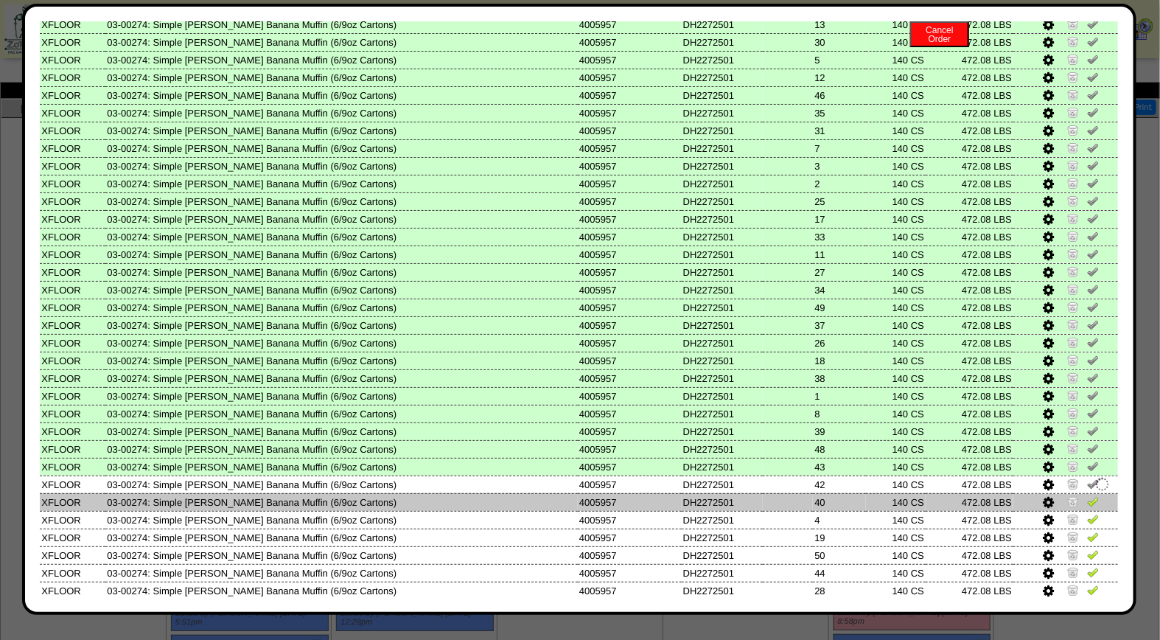
click at [1087, 495] on img at bounding box center [1093, 501] width 12 height 12
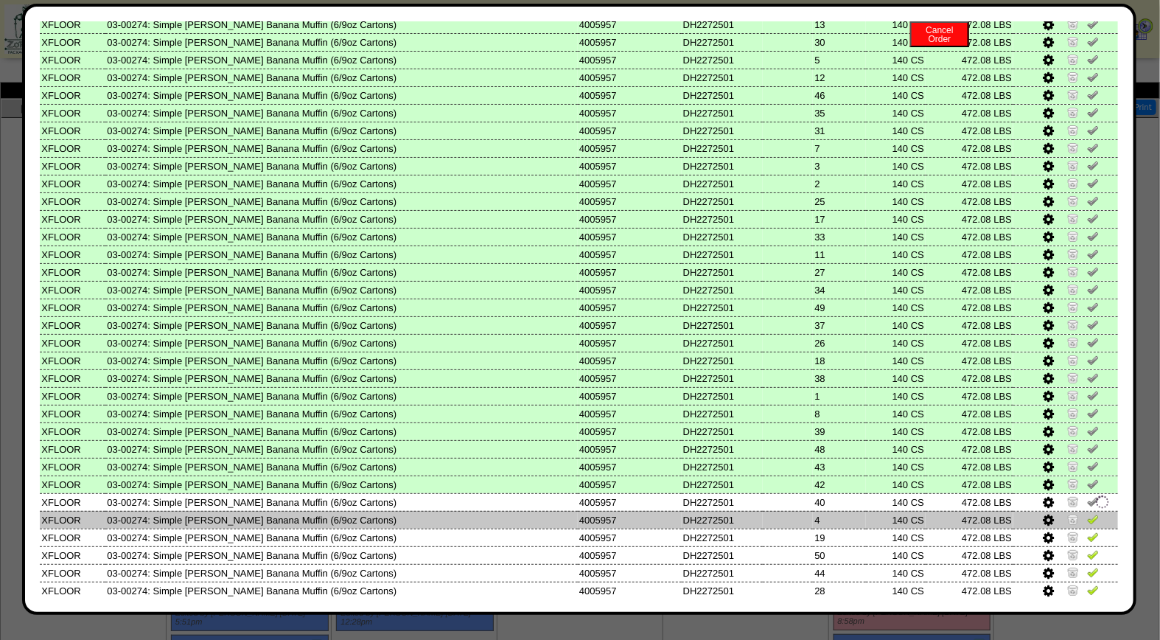
click at [1087, 513] on img at bounding box center [1093, 519] width 12 height 12
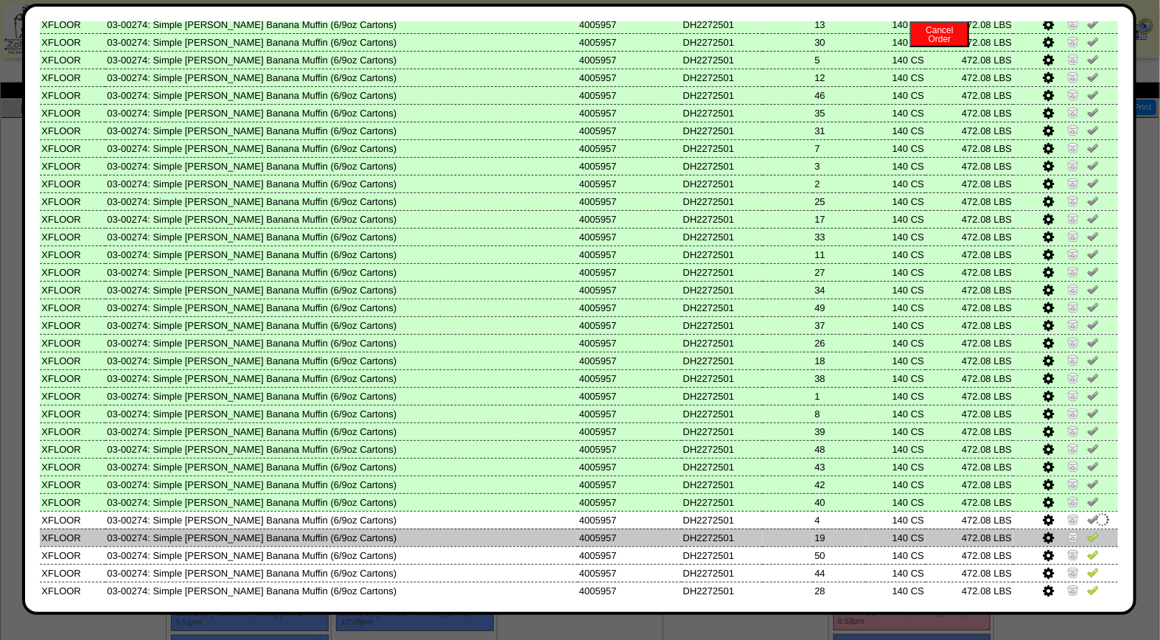
click at [1087, 531] on img at bounding box center [1093, 537] width 12 height 12
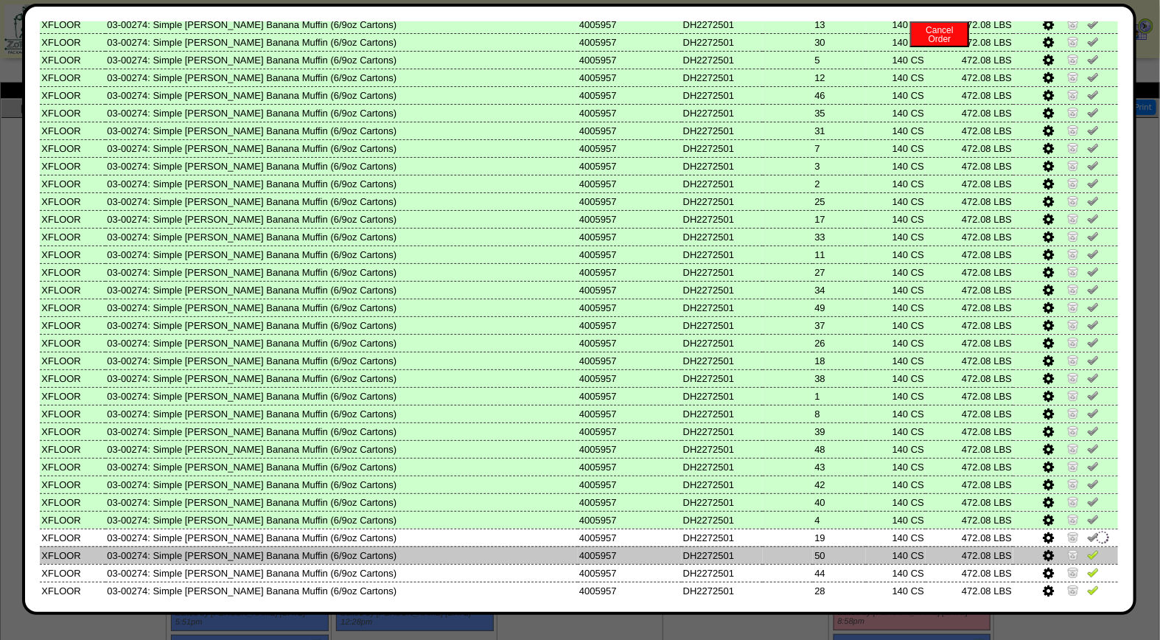
click at [1087, 548] on img at bounding box center [1093, 554] width 12 height 12
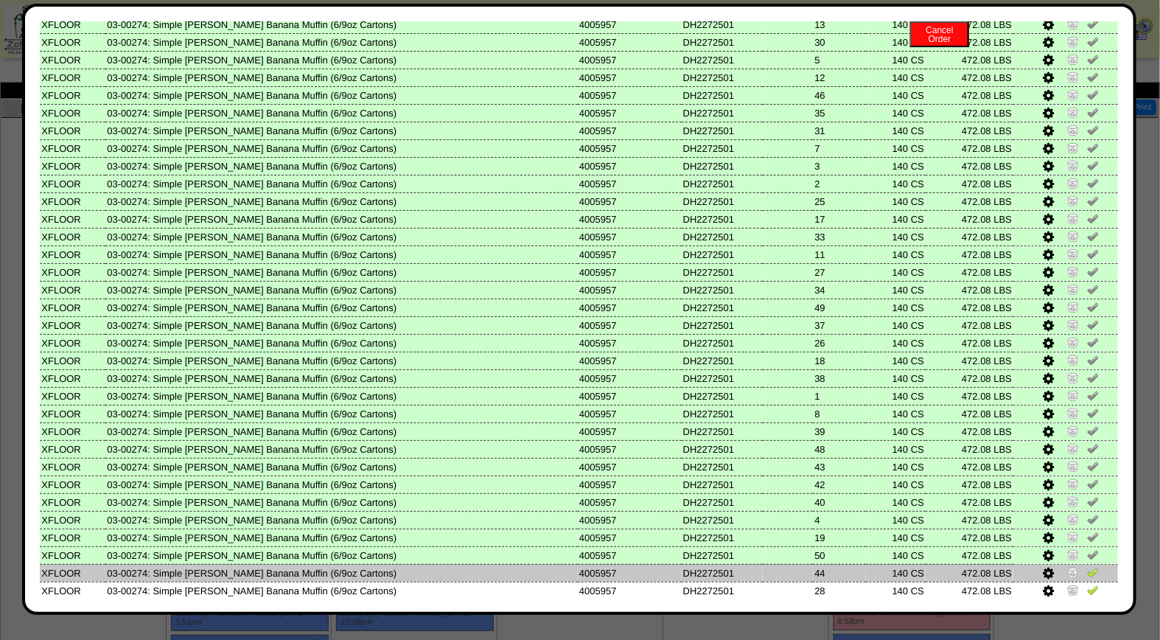
click at [1087, 566] on img at bounding box center [1093, 572] width 12 height 12
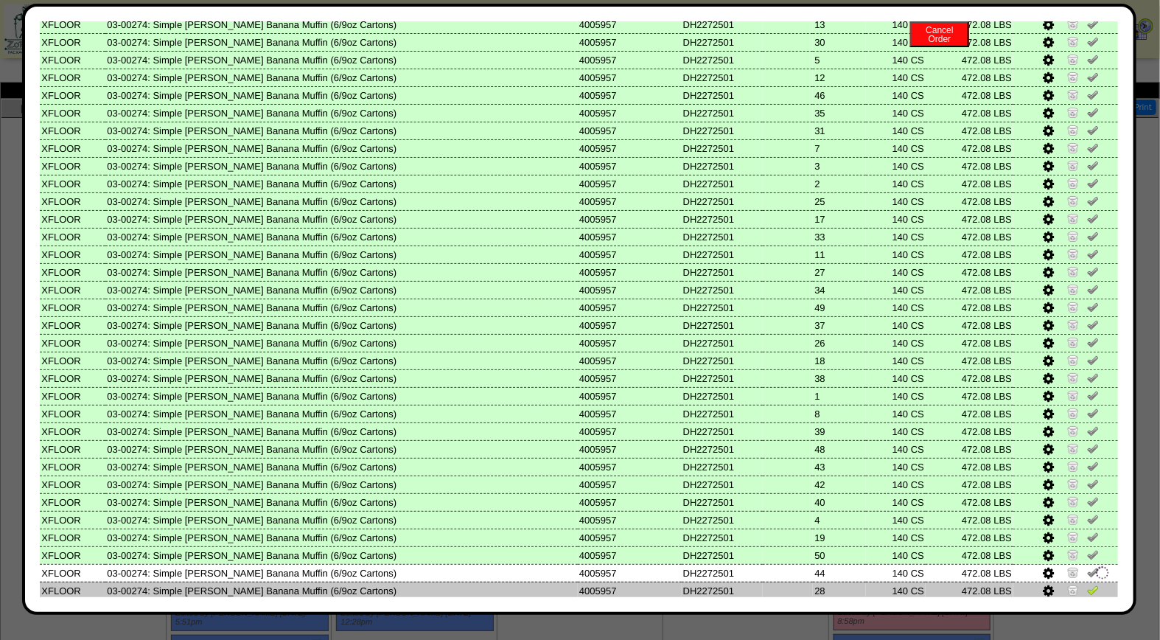
click at [1087, 584] on img at bounding box center [1093, 590] width 12 height 12
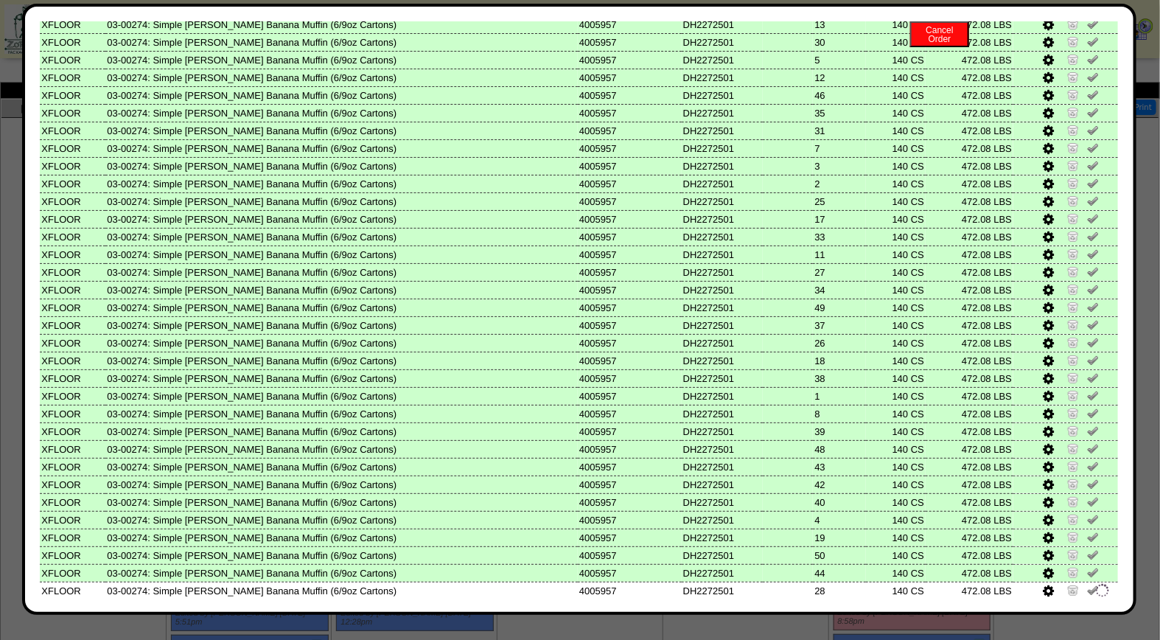
click at [1087, 601] on img at bounding box center [1093, 607] width 12 height 12
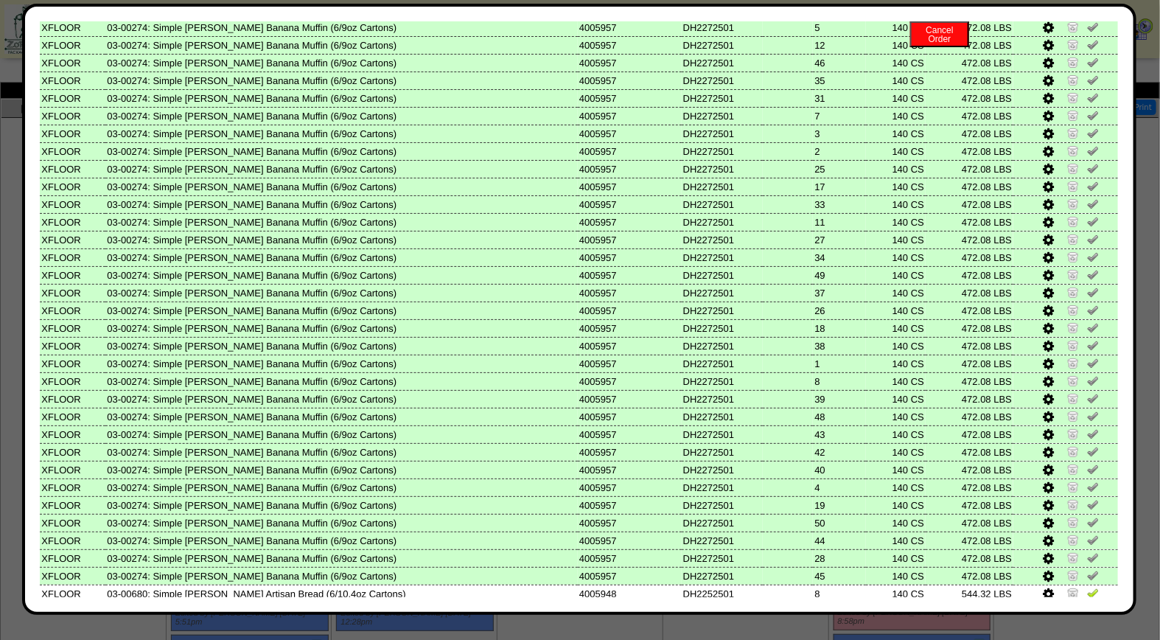
scroll to position [539, 0]
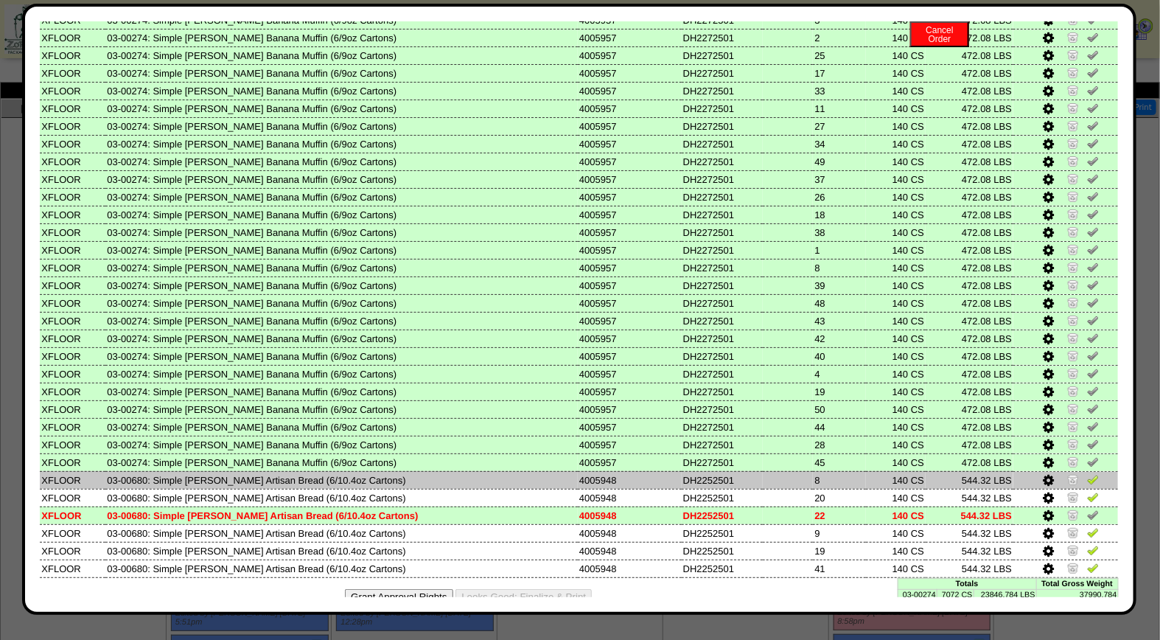
click at [1087, 473] on img at bounding box center [1093, 479] width 12 height 12
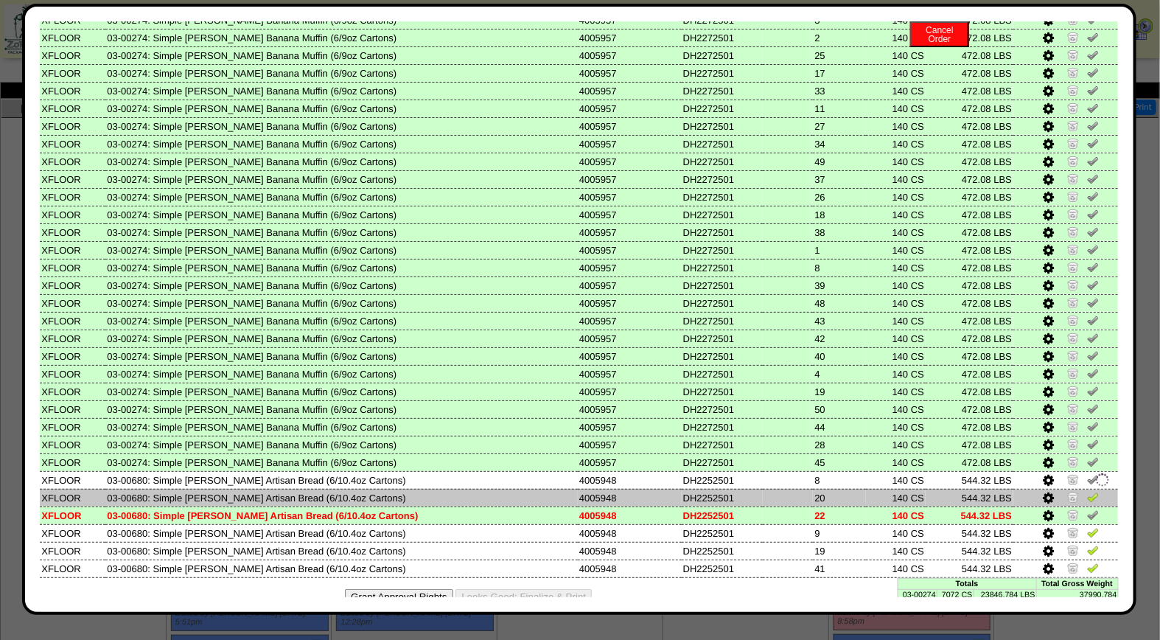
click at [1087, 491] on img at bounding box center [1093, 497] width 12 height 12
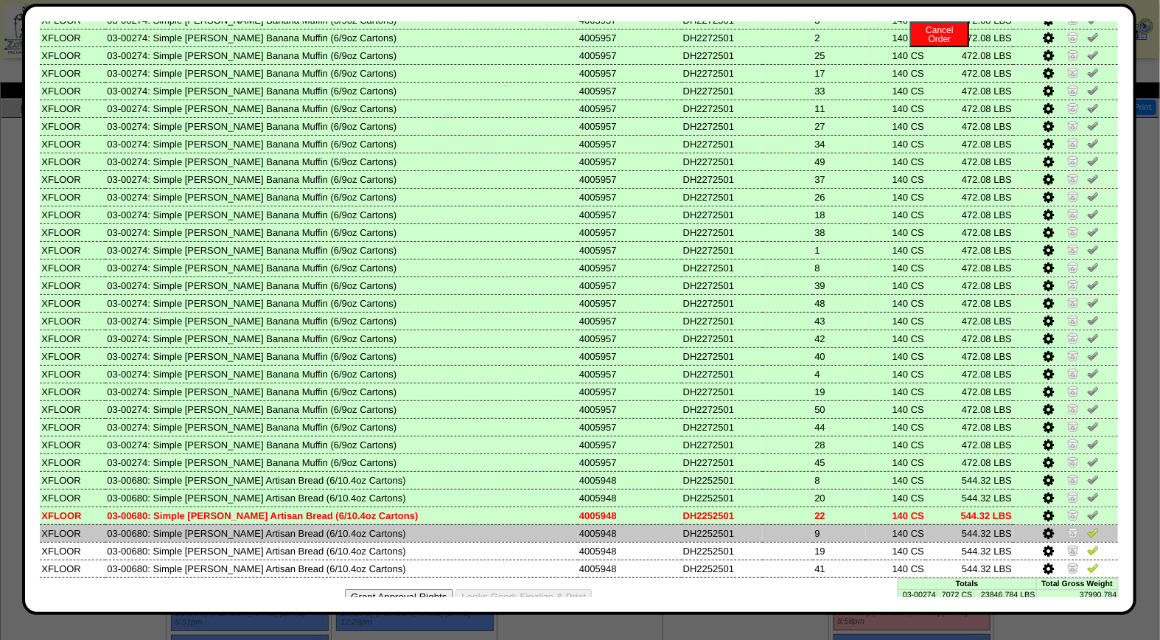
click at [1087, 526] on img at bounding box center [1093, 532] width 12 height 12
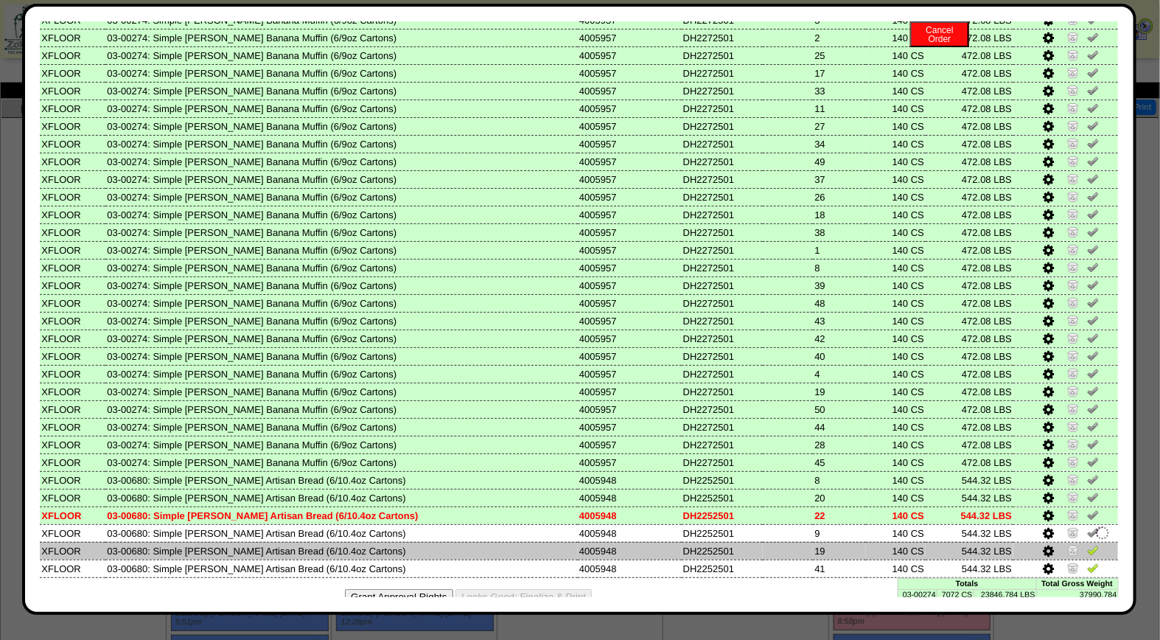
click at [1087, 544] on img at bounding box center [1093, 550] width 12 height 12
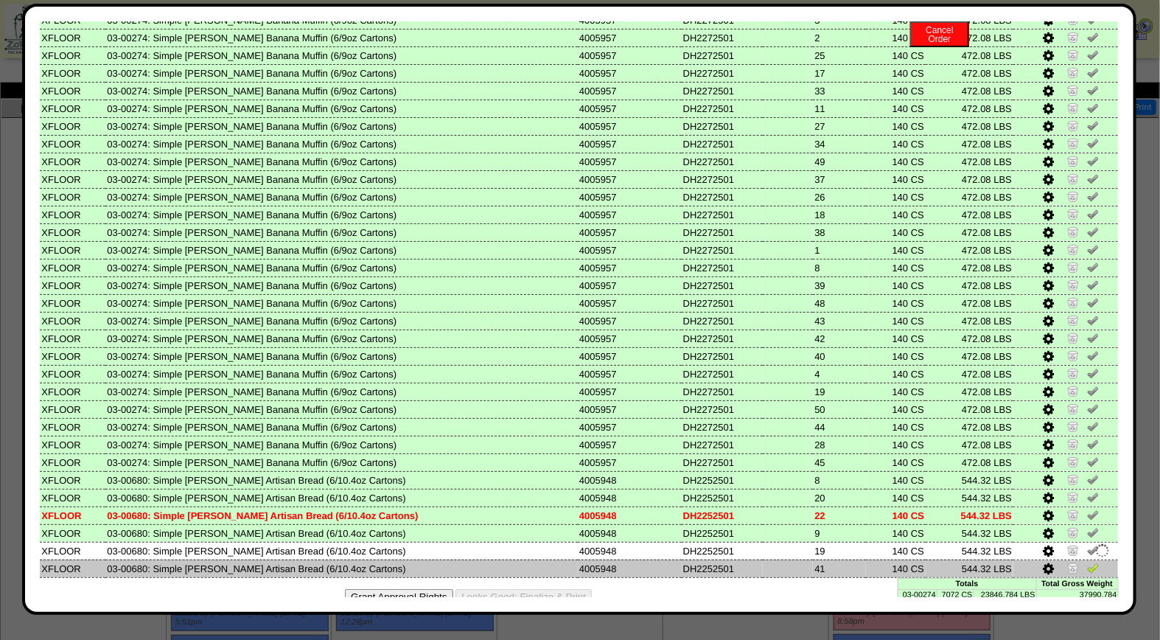
click at [1087, 561] on img at bounding box center [1093, 567] width 12 height 12
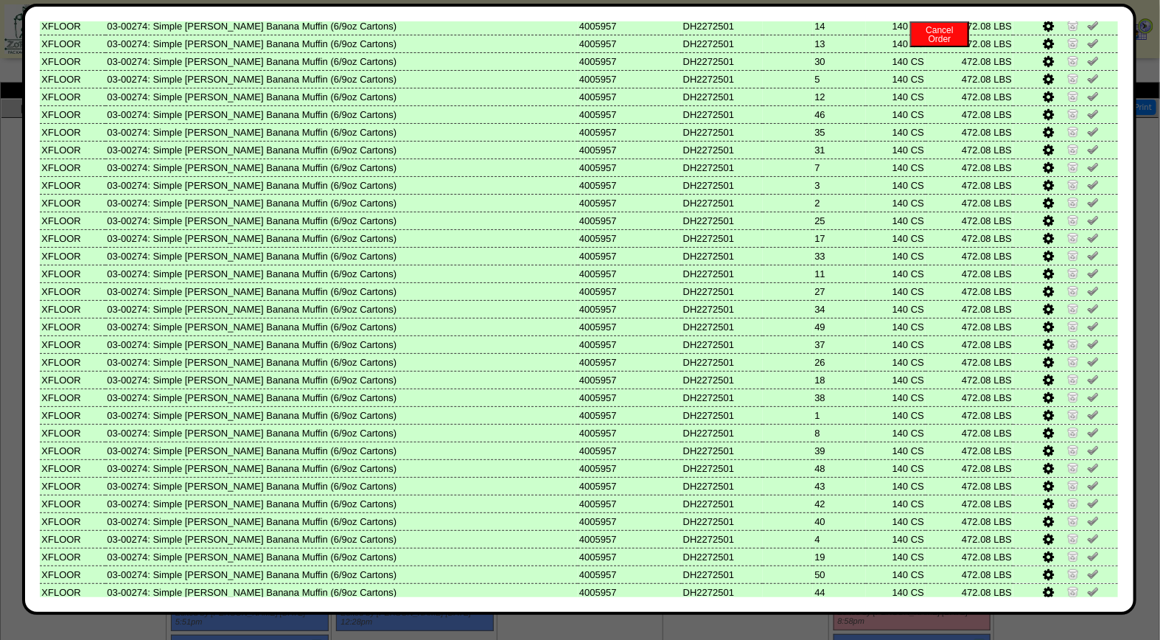
scroll to position [0, 0]
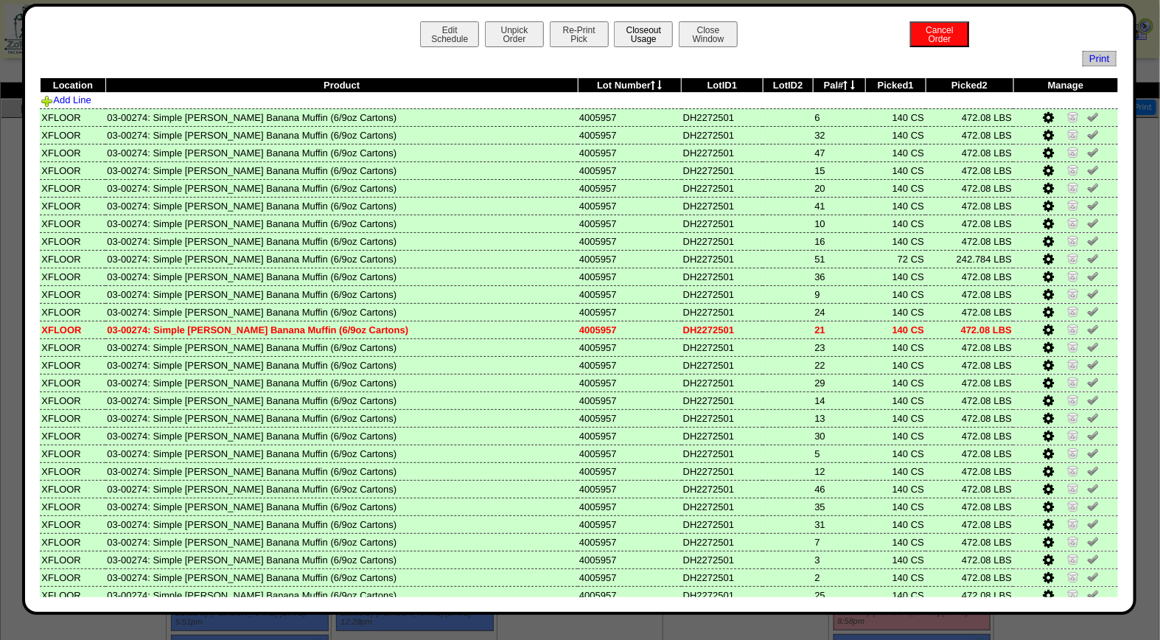
click at [629, 38] on button "Closeout Usage" at bounding box center [643, 34] width 59 height 26
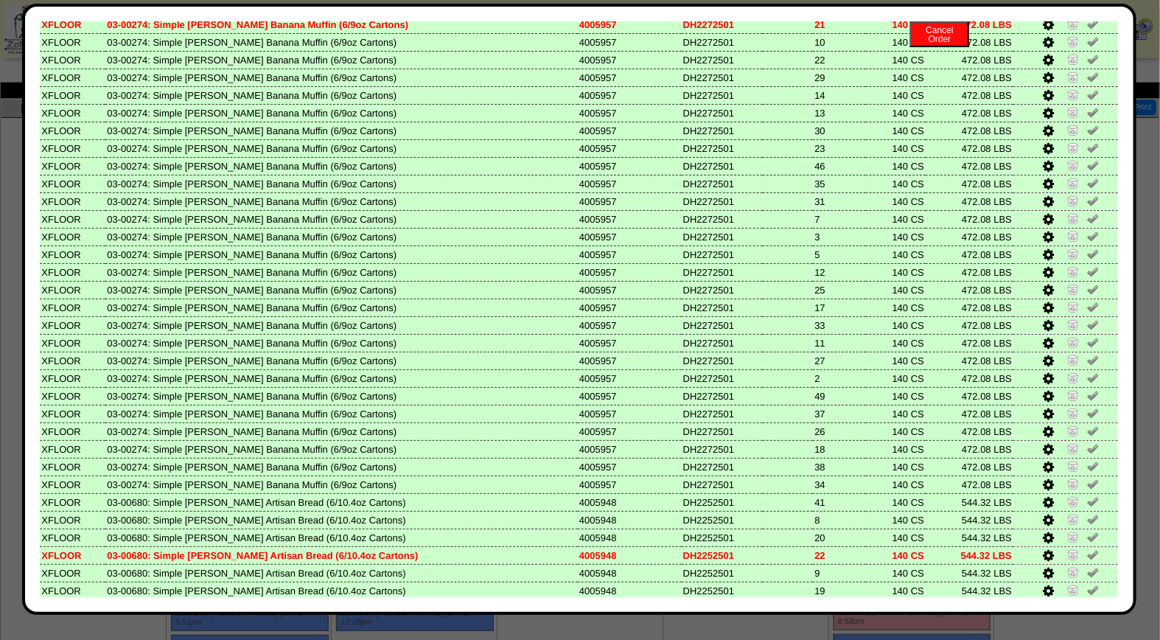
scroll to position [539, 0]
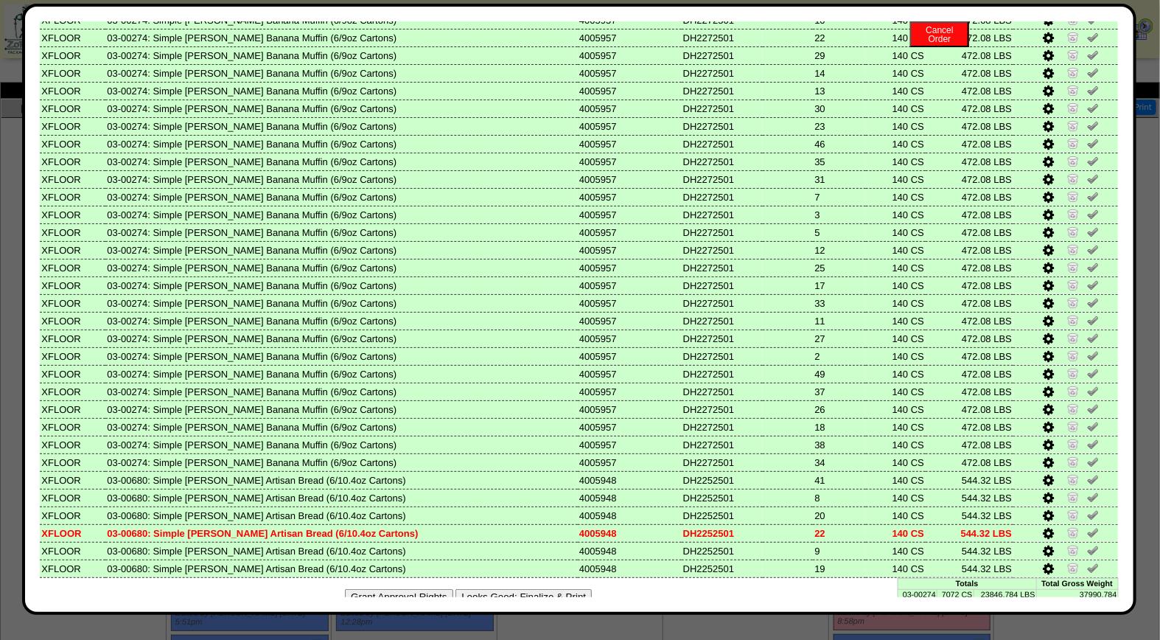
click at [545, 589] on button "Looks Good: Finalize & Print" at bounding box center [523, 596] width 136 height 15
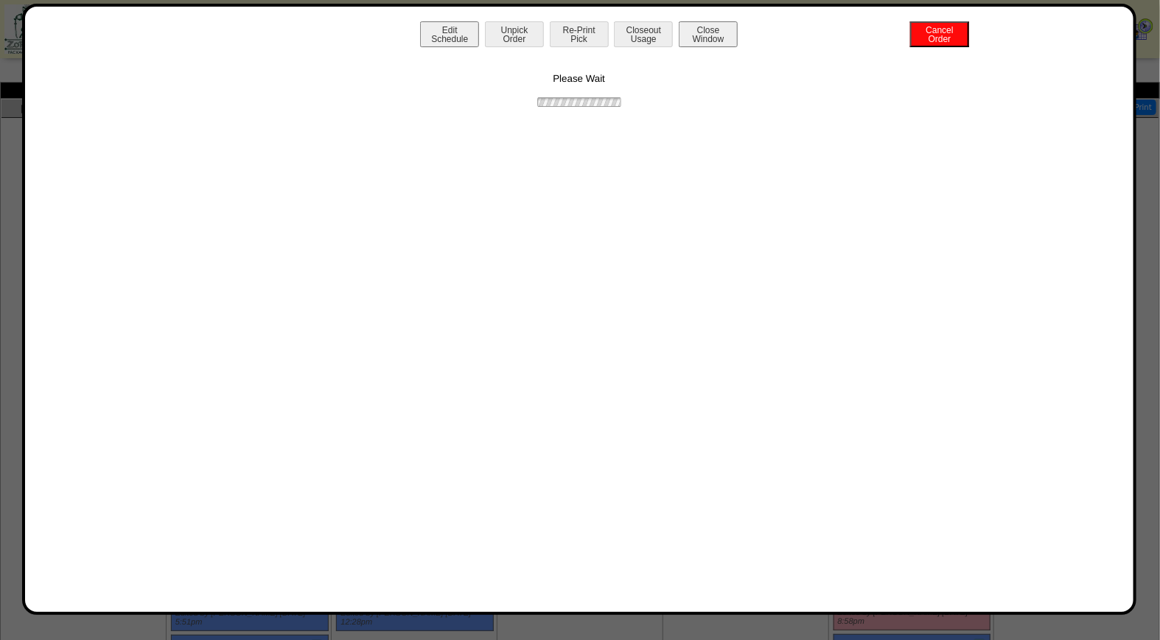
scroll to position [0, 0]
click at [570, 39] on button "Print BOL" at bounding box center [579, 34] width 59 height 26
